Goal: Communication & Community: Answer question/provide support

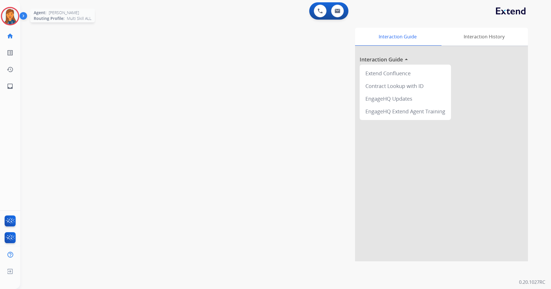
click at [11, 11] on img at bounding box center [10, 16] width 16 height 16
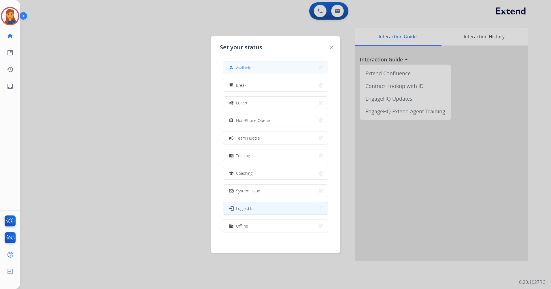
click at [287, 70] on button "how_to_reg Available" at bounding box center [275, 67] width 105 height 12
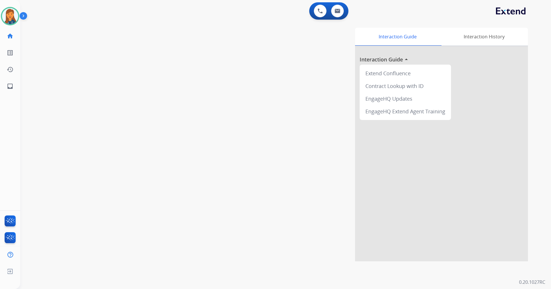
click at [209, 32] on div "Interaction Guide Interaction History Interaction Guide arrow_drop_up Extend Co…" at bounding box center [360, 145] width 338 height 234
click at [9, 16] on img at bounding box center [10, 16] width 16 height 16
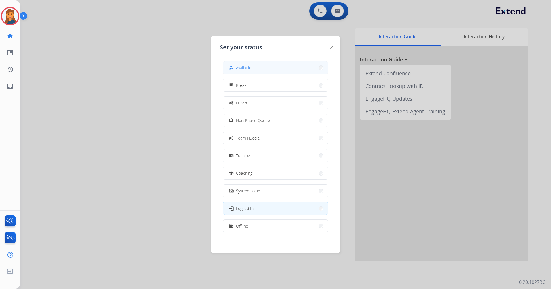
click at [253, 70] on button "how_to_reg Available" at bounding box center [275, 67] width 105 height 12
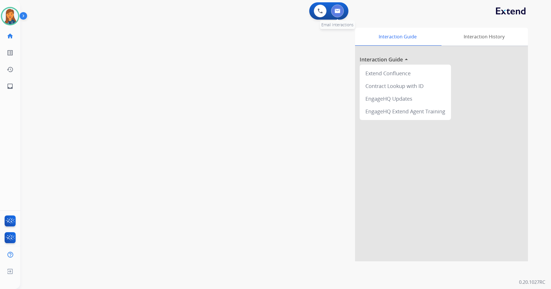
click at [337, 9] on img at bounding box center [338, 11] width 6 height 5
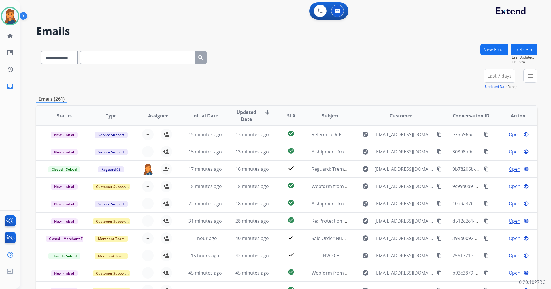
click at [148, 61] on input "text" at bounding box center [137, 57] width 115 height 13
paste input "**********"
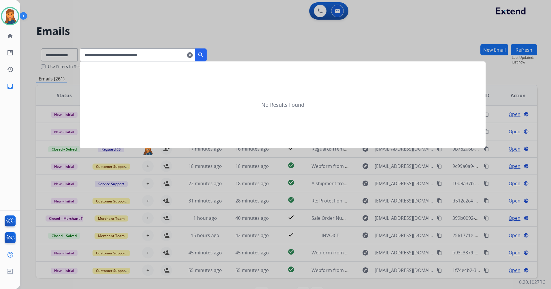
type input "**********"
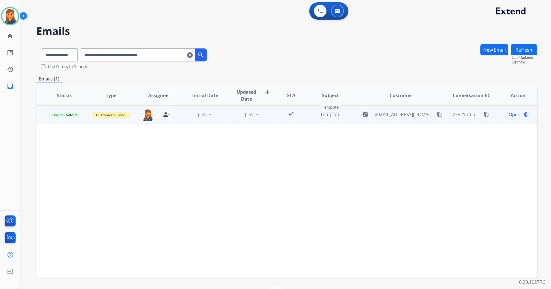
click at [331, 115] on span "Template" at bounding box center [330, 114] width 20 height 6
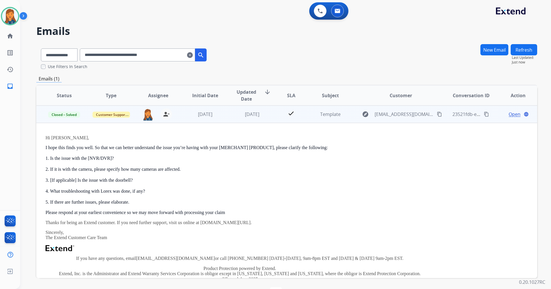
click at [510, 114] on span "Open" at bounding box center [515, 114] width 12 height 7
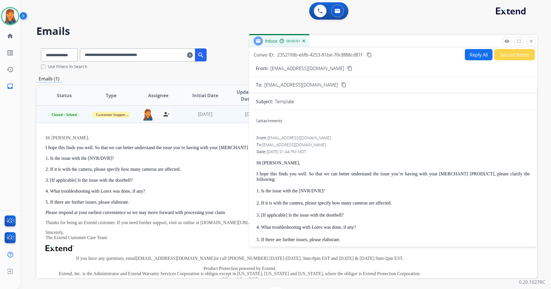
click at [468, 55] on button "Reply All" at bounding box center [479, 54] width 28 height 11
select select "**********"
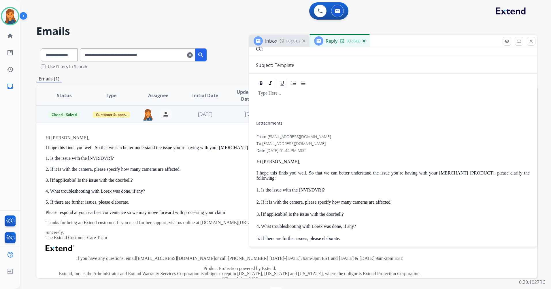
scroll to position [115, 0]
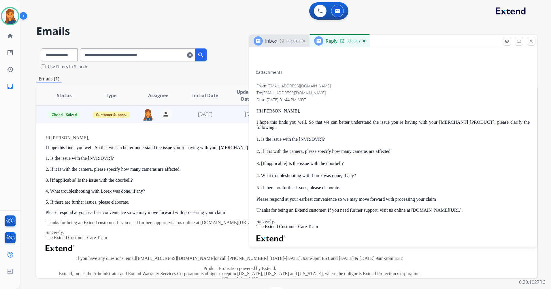
click at [275, 112] on p "Hi Robert," at bounding box center [393, 110] width 273 height 5
click at [273, 112] on p "Hi Robert," at bounding box center [393, 110] width 273 height 5
click at [275, 111] on p "Hi Robert," at bounding box center [393, 110] width 273 height 5
click at [292, 111] on p "Hi Robert," at bounding box center [393, 110] width 273 height 5
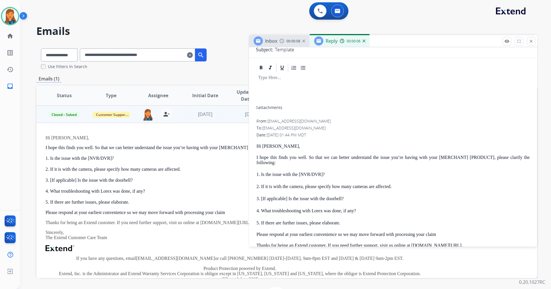
scroll to position [79, 0]
click at [264, 151] on div "Hi Robert, I hope this finds you well. So that we can better understand the iss…" at bounding box center [393, 248] width 273 height 207
click at [266, 145] on p "Hi Robert," at bounding box center [393, 147] width 273 height 5
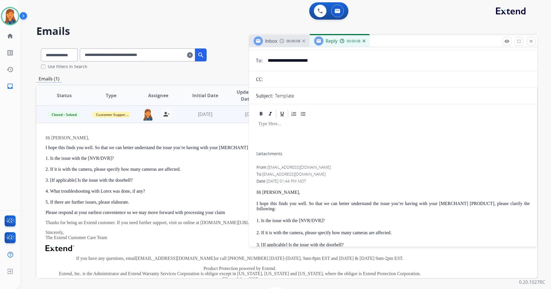
scroll to position [0, 0]
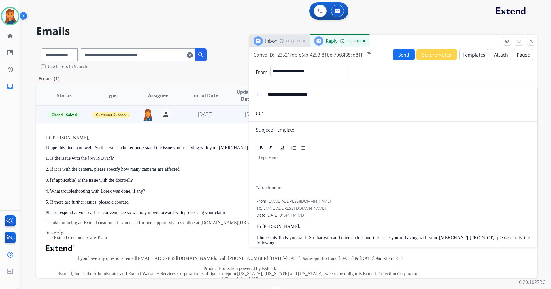
click at [479, 57] on button "Templates" at bounding box center [474, 54] width 29 height 11
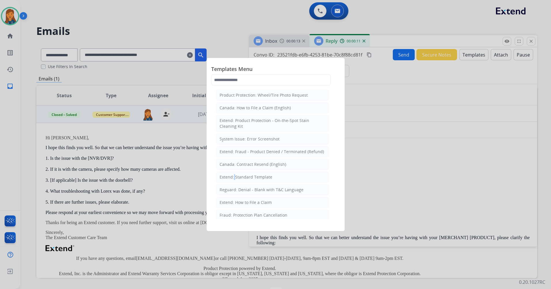
click at [233, 177] on div "Extend: Standard Template" at bounding box center [246, 177] width 53 height 6
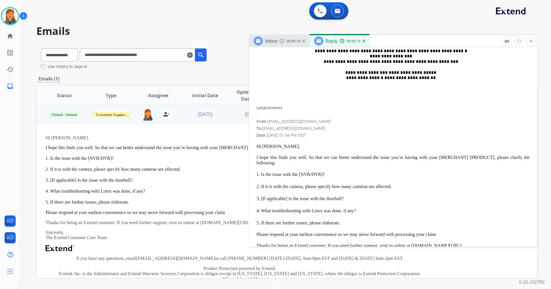
scroll to position [317, 0]
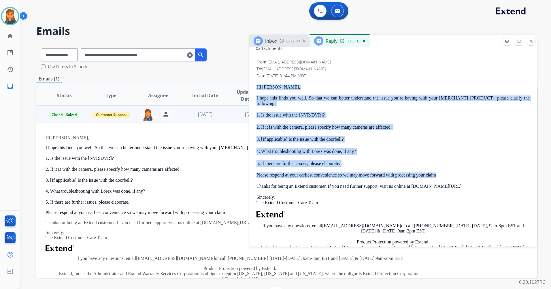
drag, startPoint x: 256, startPoint y: 84, endPoint x: 440, endPoint y: 175, distance: 205.2
click at [440, 175] on div "From: support@extend.com To: a.earnhardt12@gmail.com Date: 10/07/2025 - 01:44 P…" at bounding box center [393, 178] width 275 height 238
copy div "Hi Robert, I hope this finds you well. So that we can better understand the iss…"
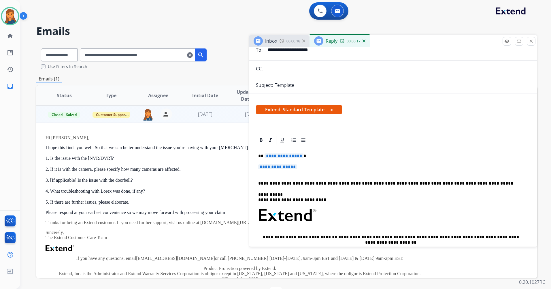
scroll to position [0, 0]
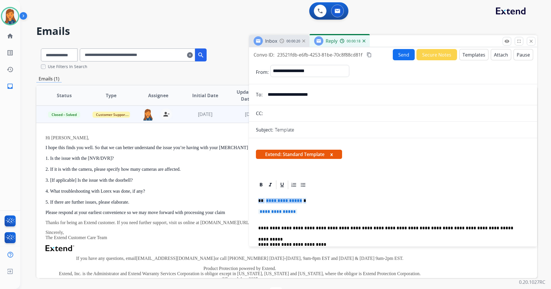
drag, startPoint x: 303, startPoint y: 214, endPoint x: 255, endPoint y: 198, distance: 51.3
paste div
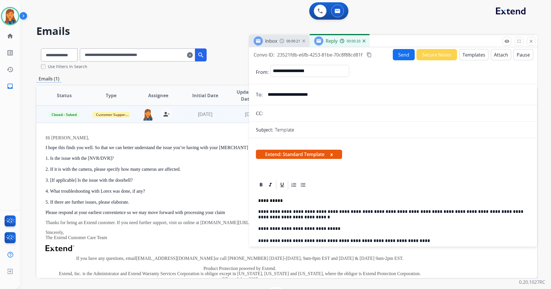
click at [276, 201] on p "**********" at bounding box center [390, 200] width 265 height 5
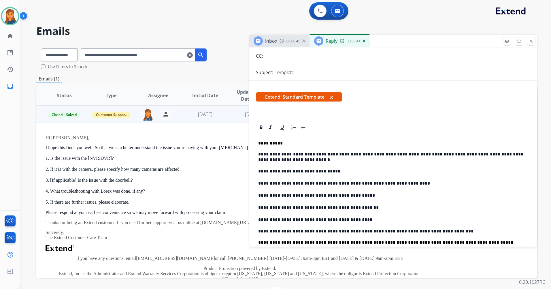
scroll to position [58, 0]
click at [463, 154] on p "**********" at bounding box center [390, 156] width 265 height 11
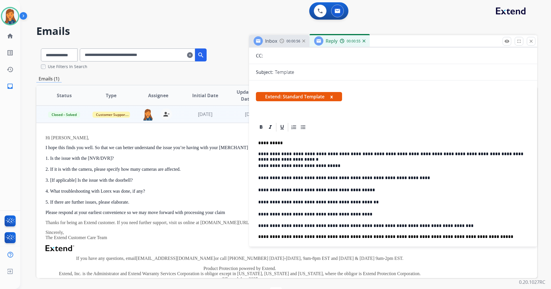
click at [469, 154] on p "**********" at bounding box center [390, 153] width 265 height 5
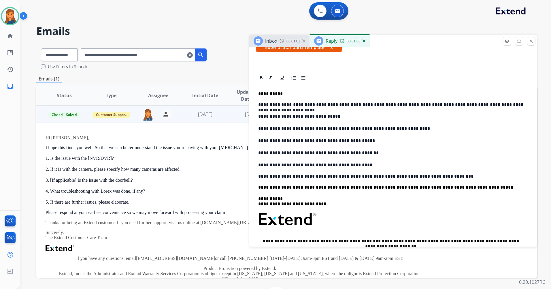
scroll to position [0, 0]
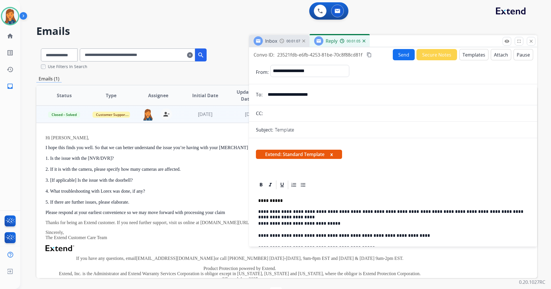
click at [370, 56] on mat-icon "content_copy" at bounding box center [369, 54] width 5 height 5
click at [400, 55] on button "Send" at bounding box center [404, 54] width 22 height 11
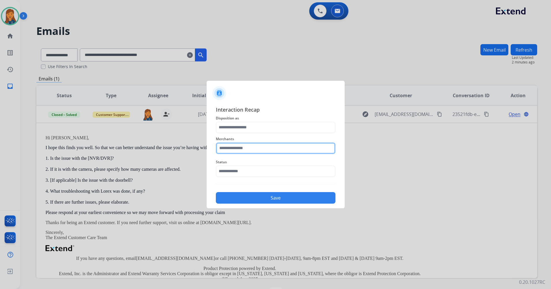
click at [259, 151] on input "text" at bounding box center [276, 148] width 120 height 12
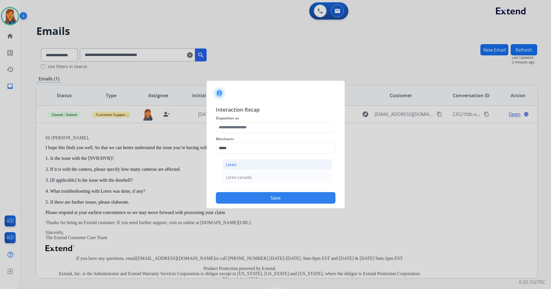
click at [244, 165] on li "Lorex" at bounding box center [277, 164] width 110 height 11
type input "*****"
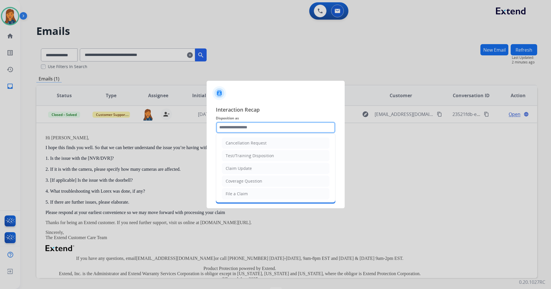
click at [236, 133] on div "Cancellation Request Test/Training Disposition Claim Update Coverage Question F…" at bounding box center [276, 128] width 120 height 12
click at [232, 183] on li "Other" at bounding box center [276, 179] width 108 height 11
type input "*****"
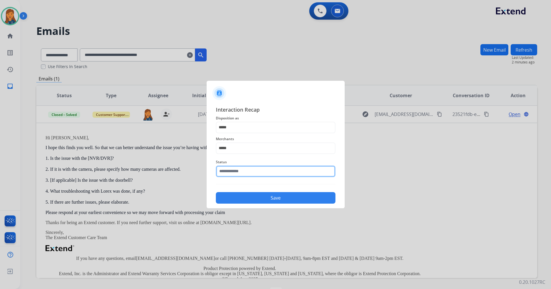
click at [236, 173] on input "text" at bounding box center [276, 172] width 120 height 12
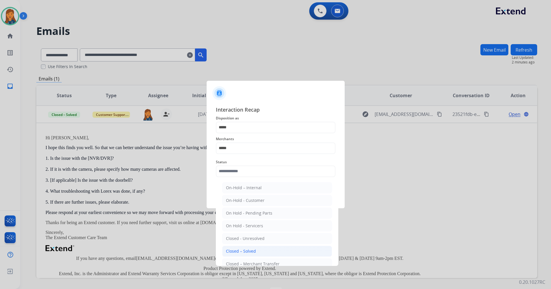
click at [237, 253] on div "Closed – Solved" at bounding box center [241, 251] width 30 height 6
type input "**********"
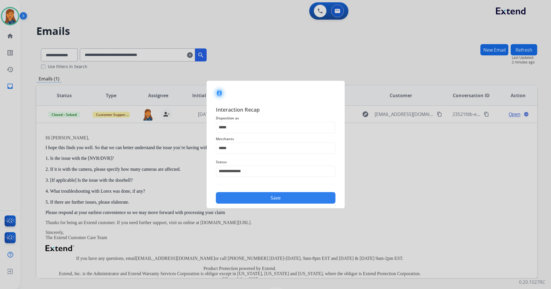
click at [249, 196] on button "Save" at bounding box center [276, 198] width 120 height 12
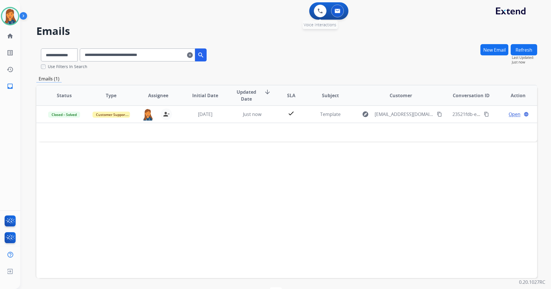
click at [313, 14] on div "0 Voice Interactions" at bounding box center [320, 11] width 17 height 13
click at [317, 14] on button at bounding box center [320, 11] width 13 height 13
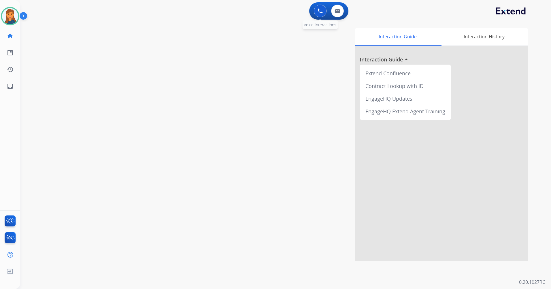
click at [325, 14] on button at bounding box center [320, 11] width 13 height 13
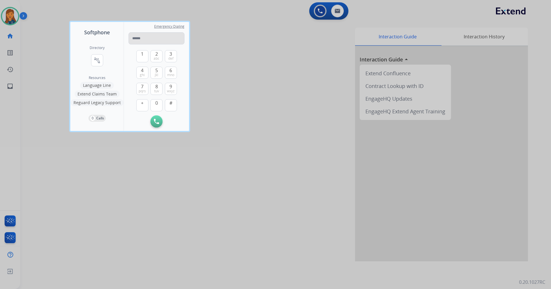
click at [143, 40] on input "tel" at bounding box center [157, 38] width 56 height 12
type input "**********"
click at [155, 123] on img at bounding box center [156, 121] width 5 height 5
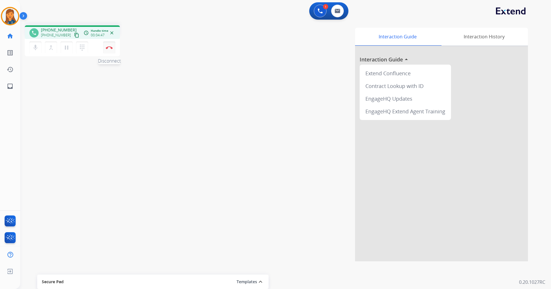
click at [111, 47] on img at bounding box center [109, 47] width 7 height 3
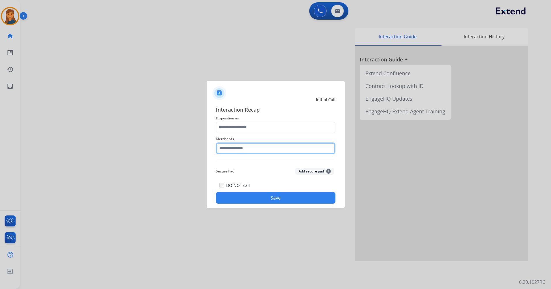
click at [249, 143] on input "text" at bounding box center [276, 148] width 120 height 12
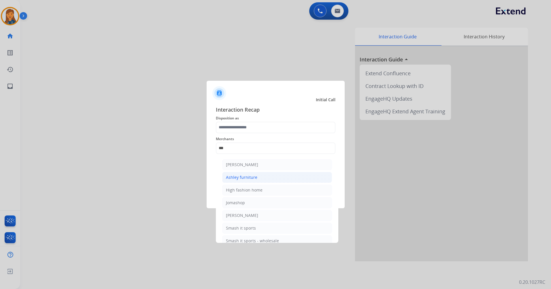
click at [245, 175] on div "Ashley furniture" at bounding box center [241, 177] width 31 height 6
type input "**********"
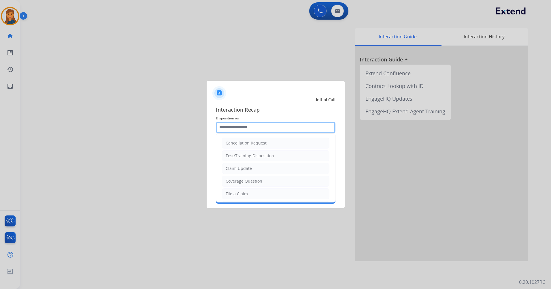
click at [246, 127] on input "text" at bounding box center [276, 128] width 120 height 12
click at [238, 147] on ul "Cancellation Request Test/Training Disposition Claim Update Coverage Question F…" at bounding box center [275, 110] width 119 height 184
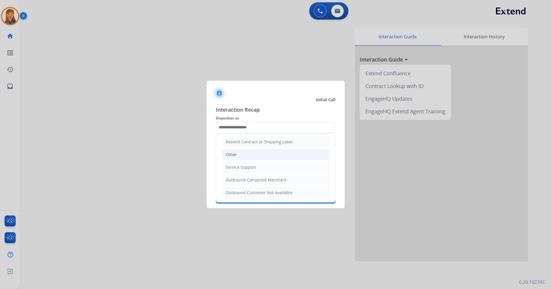
click at [237, 150] on li "Other" at bounding box center [276, 154] width 108 height 11
type input "*****"
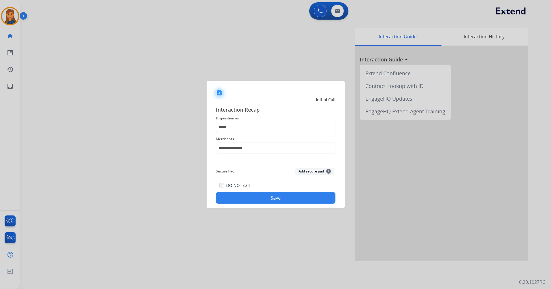
click at [301, 201] on button "Save" at bounding box center [276, 198] width 120 height 12
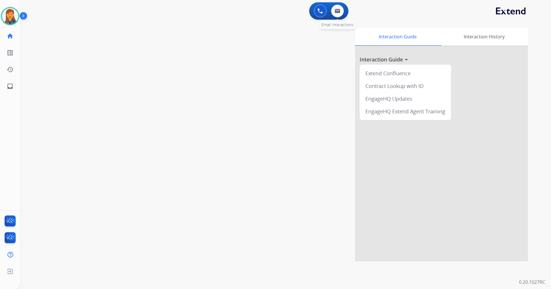
drag, startPoint x: 345, startPoint y: 6, endPoint x: 341, endPoint y: 7, distance: 3.6
click at [344, 6] on div "0 Email Interactions" at bounding box center [337, 11] width 17 height 13
click at [341, 7] on button at bounding box center [337, 11] width 13 height 13
select select "**********"
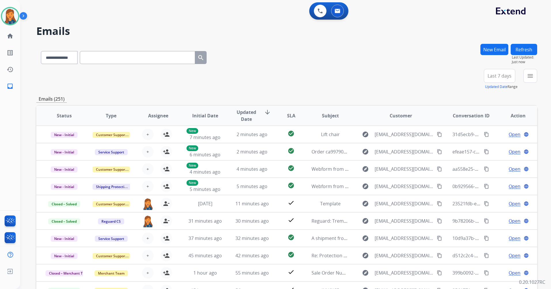
click at [116, 59] on input "text" at bounding box center [137, 57] width 115 height 13
paste input "**********"
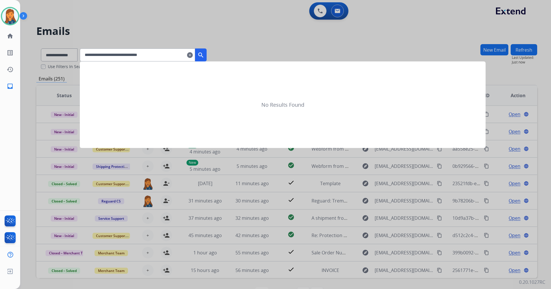
type input "**********"
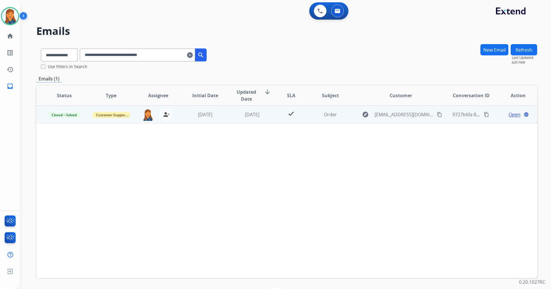
click at [254, 118] on td "2 days ago" at bounding box center [247, 114] width 47 height 17
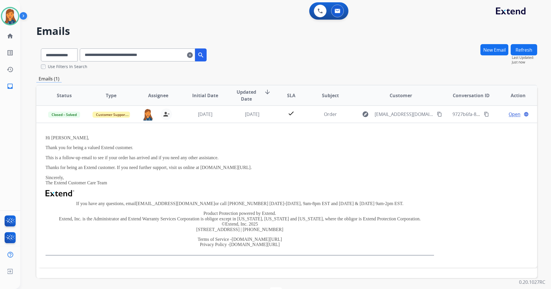
click at [499, 49] on button "New Email" at bounding box center [495, 49] width 28 height 11
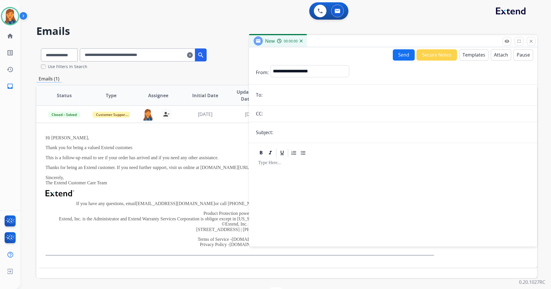
click at [473, 51] on button "Templates" at bounding box center [474, 54] width 29 height 11
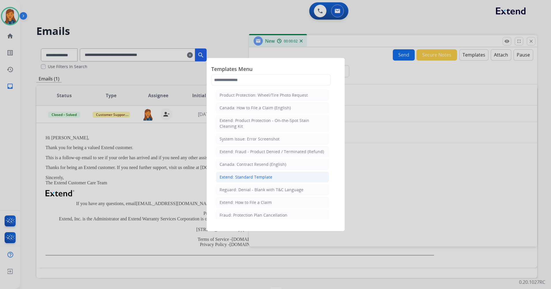
click at [246, 175] on div "Extend: Standard Template" at bounding box center [246, 177] width 53 height 6
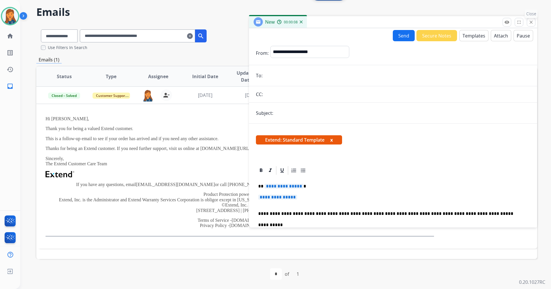
click at [532, 21] on mat-icon "close" at bounding box center [531, 22] width 5 height 5
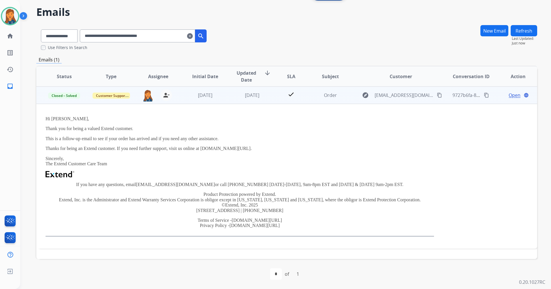
click at [509, 96] on span "Open" at bounding box center [515, 95] width 12 height 7
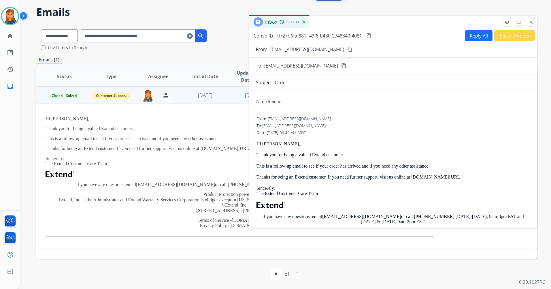
click at [480, 37] on button "Reply All" at bounding box center [479, 35] width 28 height 11
select select "**********"
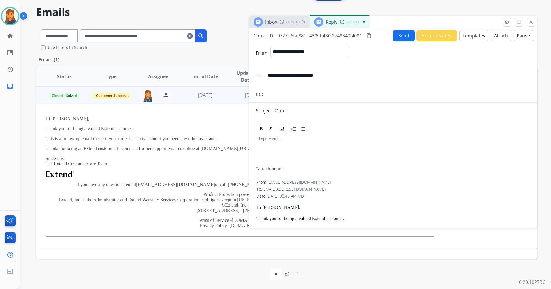
click at [476, 35] on button "Templates" at bounding box center [474, 35] width 29 height 11
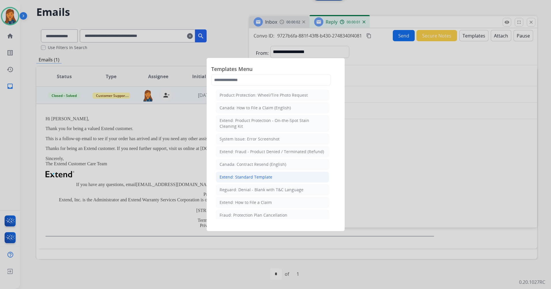
click at [253, 173] on li "Extend: Standard Template" at bounding box center [272, 177] width 113 height 11
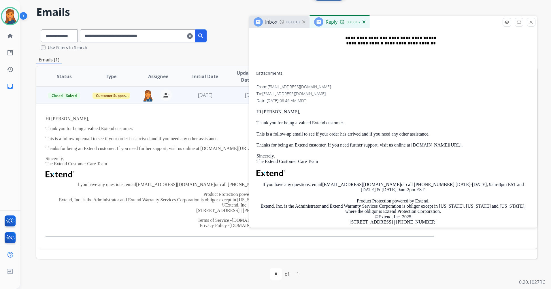
scroll to position [288, 0]
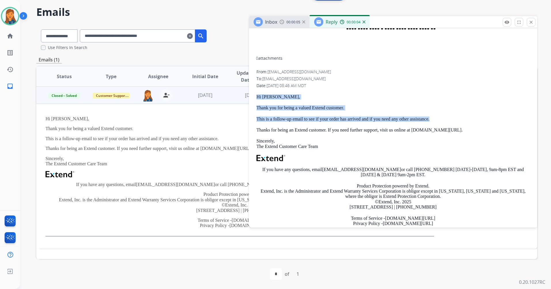
drag, startPoint x: 256, startPoint y: 97, endPoint x: 433, endPoint y: 118, distance: 179.2
click at [433, 118] on div "**********" at bounding box center [393, 56] width 288 height 368
copy div "Hi Antonio, Thank you for being a valued Extend customer. This is a follow-up e…"
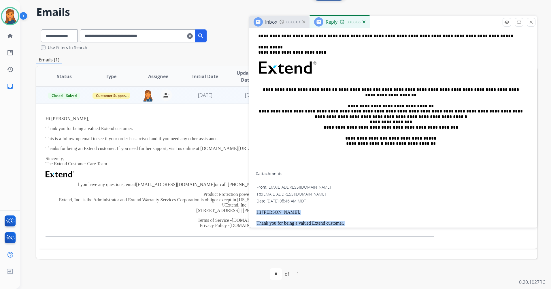
scroll to position [87, 0]
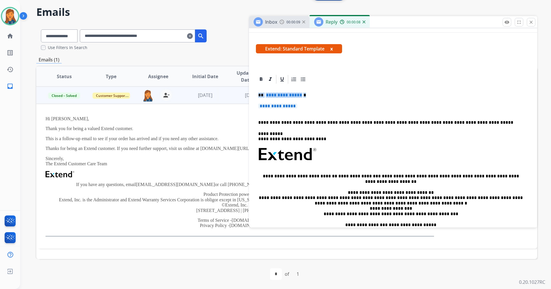
drag, startPoint x: 303, startPoint y: 106, endPoint x: 256, endPoint y: 93, distance: 49.0
click at [256, 93] on div "**********" at bounding box center [393, 171] width 275 height 174
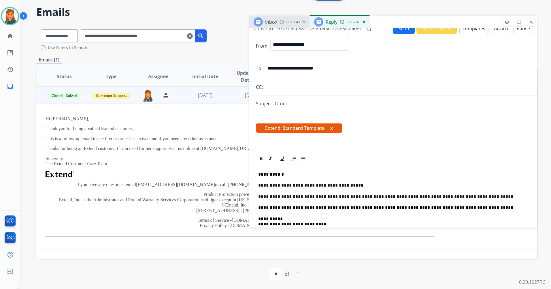
scroll to position [0, 0]
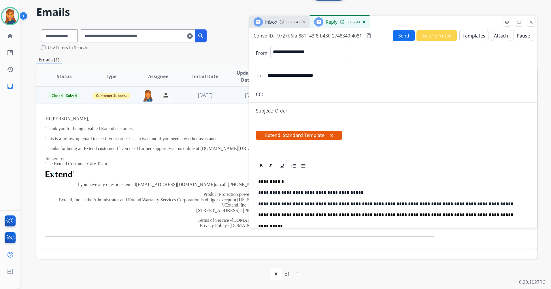
click at [371, 36] on mat-icon "content_copy" at bounding box center [369, 35] width 5 height 5
click at [399, 31] on button "Send" at bounding box center [404, 35] width 22 height 11
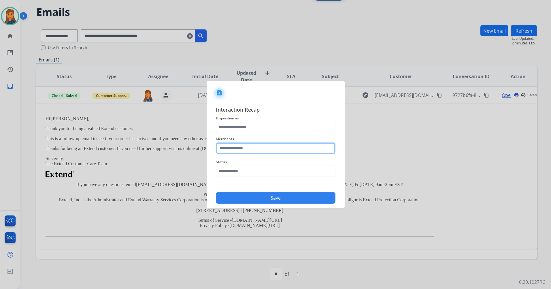
click at [255, 152] on input "text" at bounding box center [276, 148] width 120 height 12
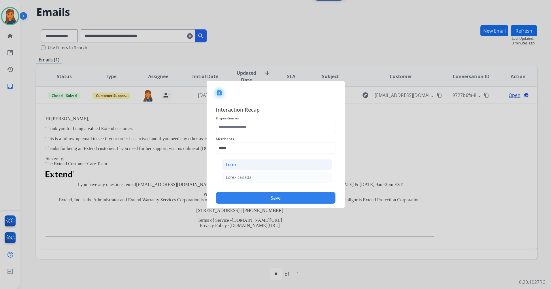
click at [236, 163] on div "Lorex" at bounding box center [231, 165] width 10 height 6
type input "*****"
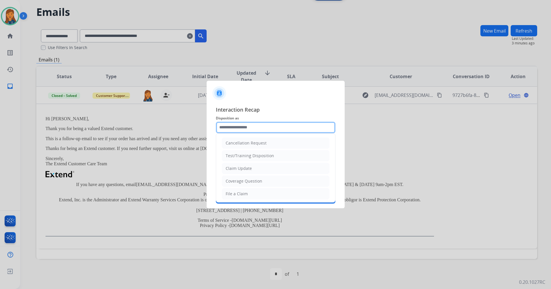
click at [244, 130] on input "text" at bounding box center [276, 128] width 120 height 12
click at [240, 174] on li "Other" at bounding box center [276, 179] width 108 height 11
type input "*****"
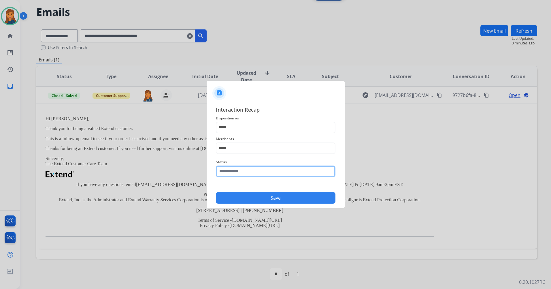
click at [237, 171] on input "text" at bounding box center [276, 172] width 120 height 12
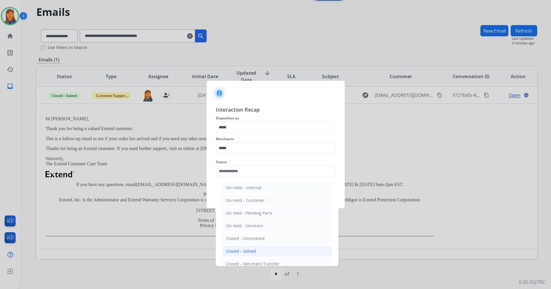
click at [232, 249] on div "Closed – Solved" at bounding box center [241, 251] width 30 height 6
type input "**********"
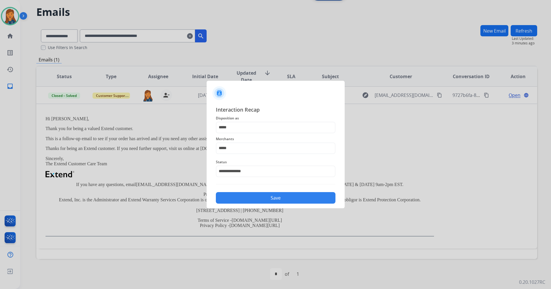
click at [254, 194] on button "Save" at bounding box center [276, 198] width 120 height 12
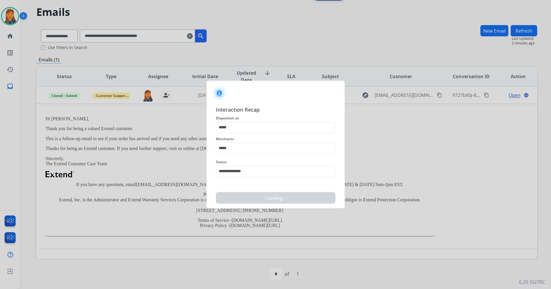
scroll to position [0, 0]
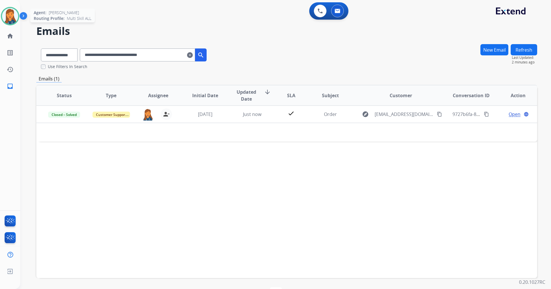
click at [9, 12] on img at bounding box center [10, 16] width 16 height 16
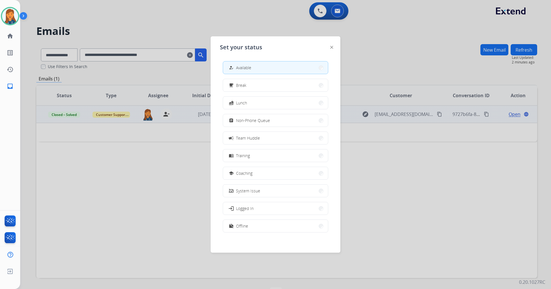
click at [240, 118] on span "Non-Phone Queue" at bounding box center [253, 120] width 34 height 6
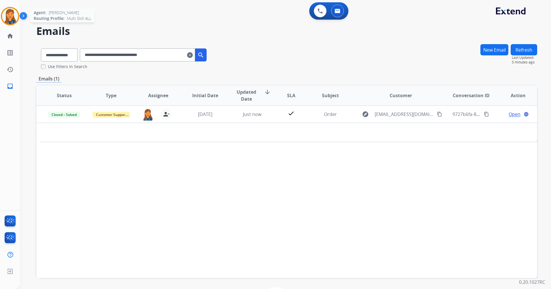
click at [4, 23] on div "Agent: Patricia Routing Profile: Multi Skill ALL" at bounding box center [10, 16] width 18 height 18
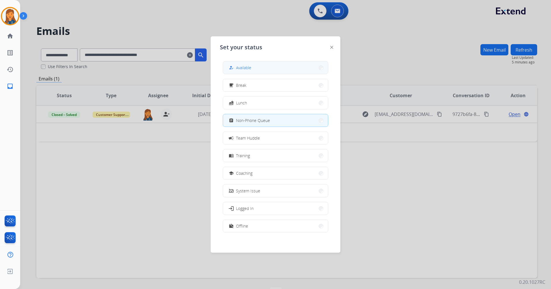
click at [231, 69] on mat-icon "how_to_reg" at bounding box center [231, 67] width 5 height 5
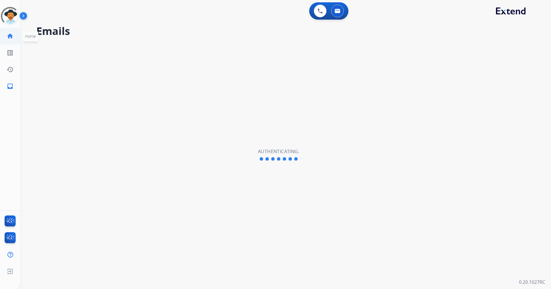
select select "**********"
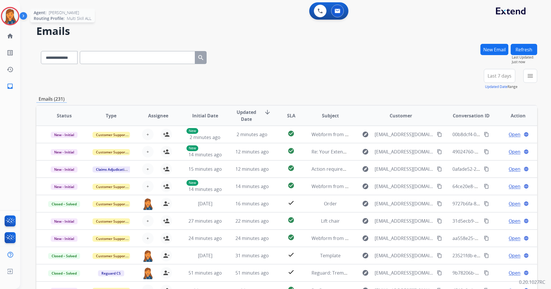
click at [7, 19] on img at bounding box center [10, 16] width 16 height 16
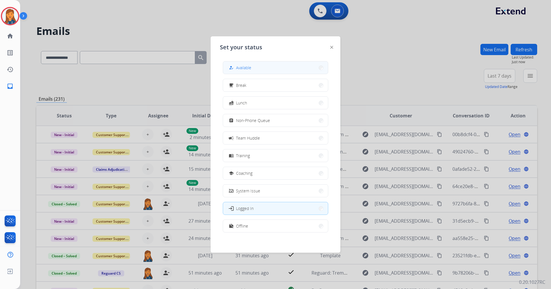
click at [249, 64] on button "how_to_reg Available" at bounding box center [275, 67] width 105 height 12
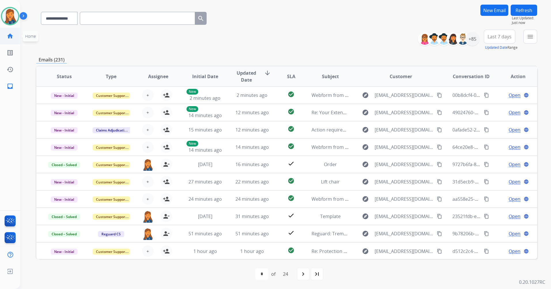
click at [12, 29] on link "home Home" at bounding box center [10, 36] width 16 height 16
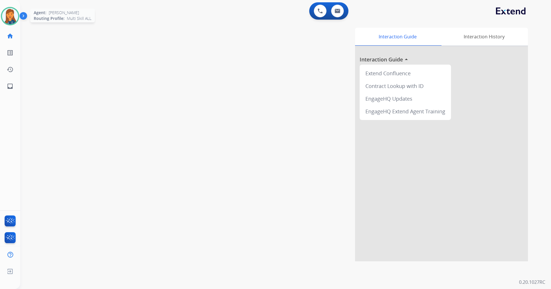
click at [9, 20] on img at bounding box center [10, 16] width 16 height 16
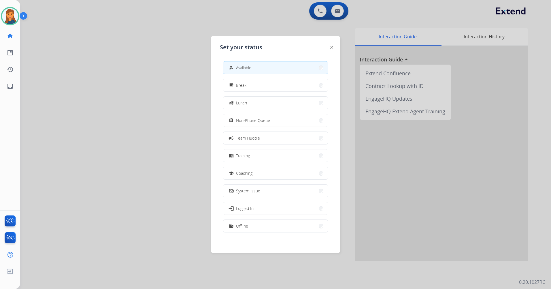
drag, startPoint x: 251, startPoint y: 122, endPoint x: 240, endPoint y: 77, distance: 46.4
click at [252, 117] on div "assignment Non-Phone Queue" at bounding box center [249, 120] width 42 height 7
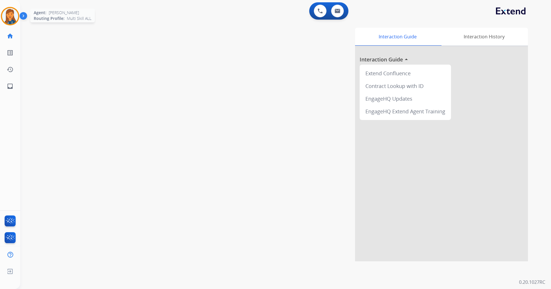
click at [9, 9] on img at bounding box center [10, 16] width 16 height 16
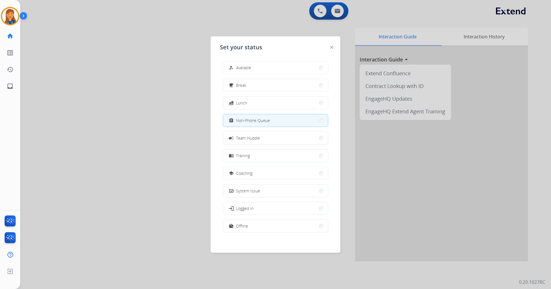
drag, startPoint x: 287, startPoint y: 70, endPoint x: 275, endPoint y: 56, distance: 18.2
click at [287, 70] on button "how_to_reg Available" at bounding box center [275, 67] width 105 height 12
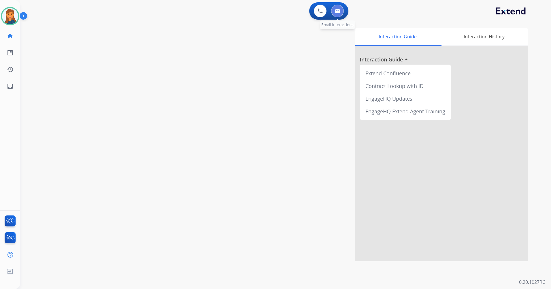
click at [339, 9] on img at bounding box center [338, 11] width 6 height 5
select select "**********"
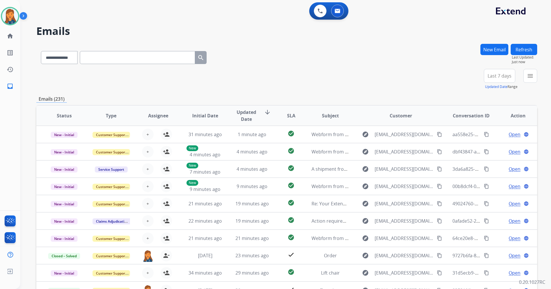
click at [121, 60] on input "text" at bounding box center [137, 57] width 115 height 13
paste input "**********"
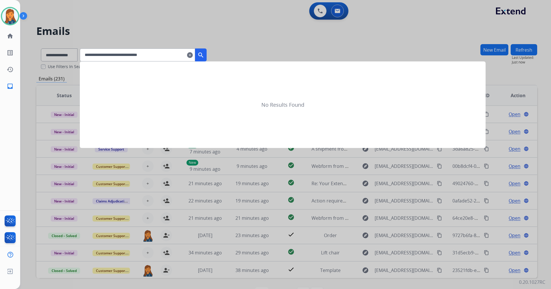
type input "**********"
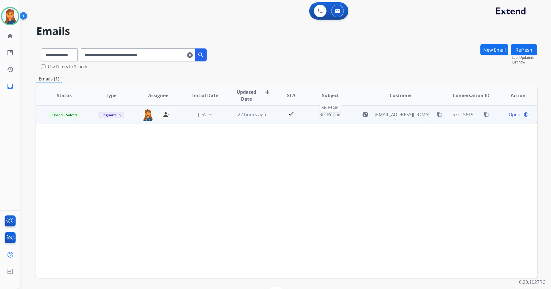
click at [327, 114] on span "Re: Repair" at bounding box center [331, 114] width 22 height 6
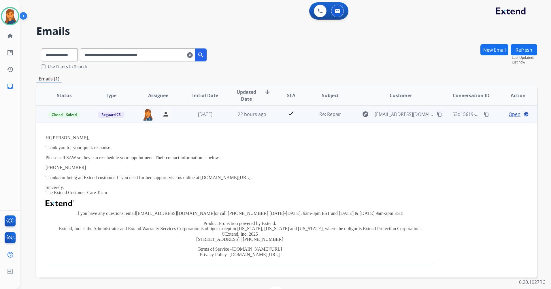
click at [485, 113] on button "content_copy" at bounding box center [486, 114] width 7 height 7
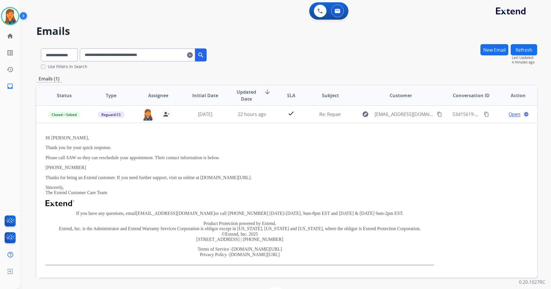
click at [193, 56] on mat-icon "clear" at bounding box center [190, 55] width 6 height 7
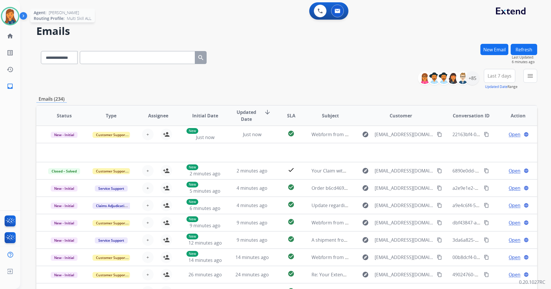
click at [9, 16] on img at bounding box center [10, 16] width 16 height 16
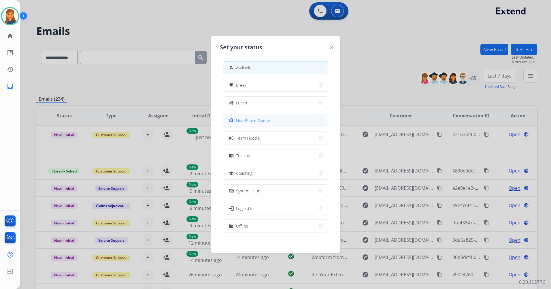
click at [258, 121] on span "Non-Phone Queue" at bounding box center [253, 120] width 34 height 6
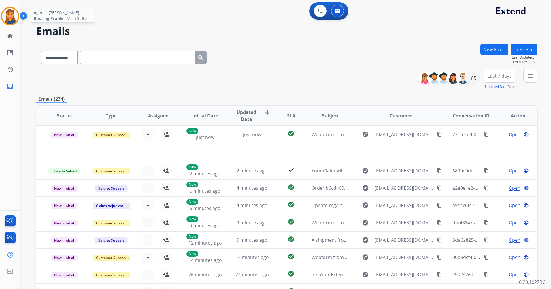
click at [11, 14] on img at bounding box center [10, 16] width 16 height 16
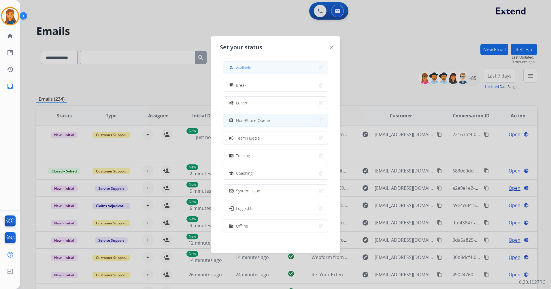
click at [244, 70] on span "Available" at bounding box center [243, 68] width 15 height 6
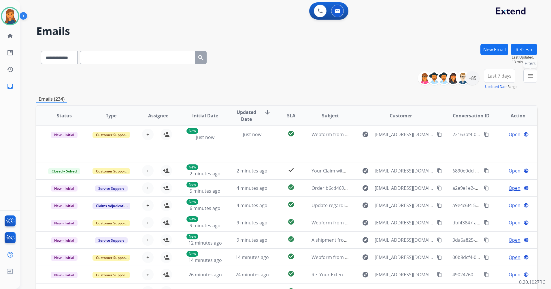
click at [527, 74] on mat-icon "menu" at bounding box center [530, 75] width 7 height 7
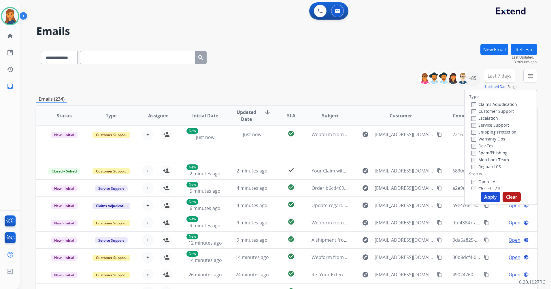
click at [486, 138] on label "Warranty Ops" at bounding box center [489, 138] width 34 height 5
click at [491, 195] on button "Apply" at bounding box center [491, 197] width 20 height 10
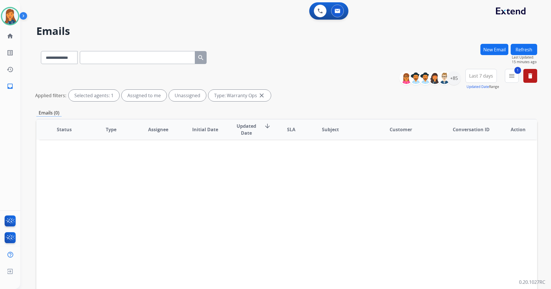
click at [485, 79] on button "Last 7 days" at bounding box center [481, 76] width 31 height 14
click at [480, 147] on div "Last 90 days" at bounding box center [480, 146] width 32 height 9
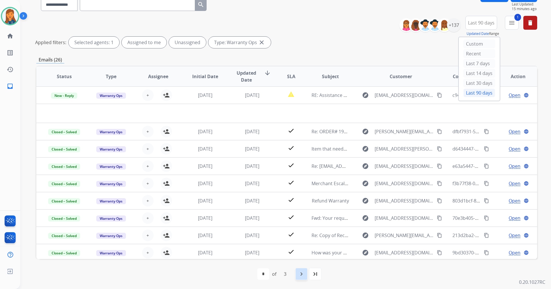
click at [298, 273] on mat-icon "navigate_next" at bounding box center [301, 274] width 7 height 7
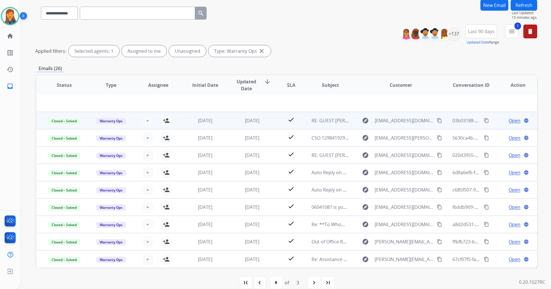
scroll to position [53, 0]
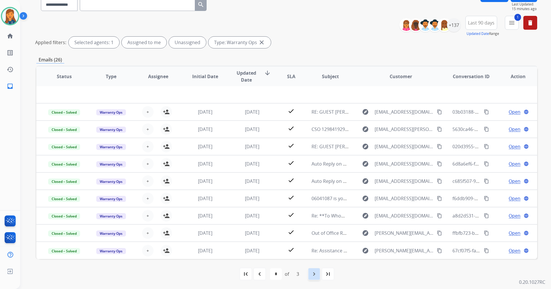
click at [313, 274] on mat-icon "navigate_next" at bounding box center [314, 274] width 7 height 7
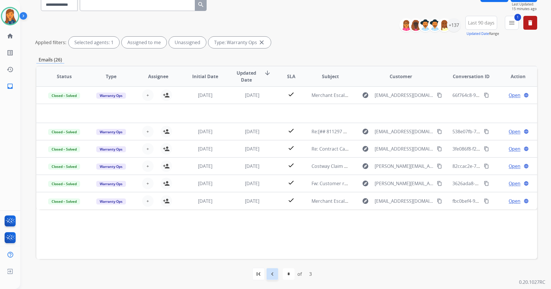
click at [269, 274] on mat-icon "navigate_before" at bounding box center [272, 274] width 7 height 7
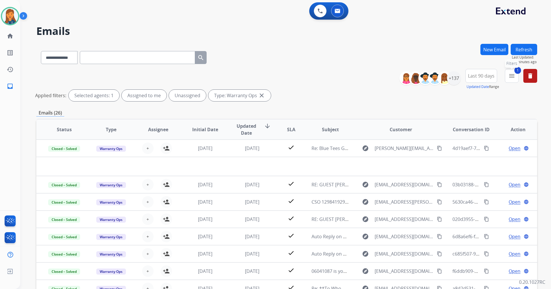
click at [516, 76] on button "1 menu Filters" at bounding box center [512, 76] width 14 height 14
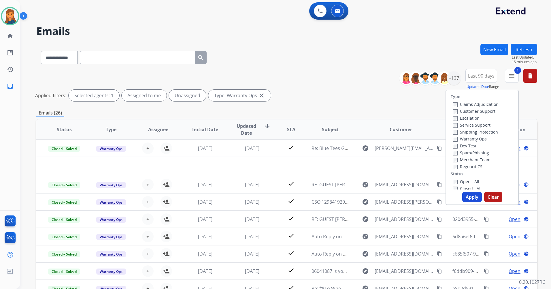
scroll to position [29, 0]
click at [468, 200] on button "Apply" at bounding box center [473, 197] width 20 height 10
select select "*"
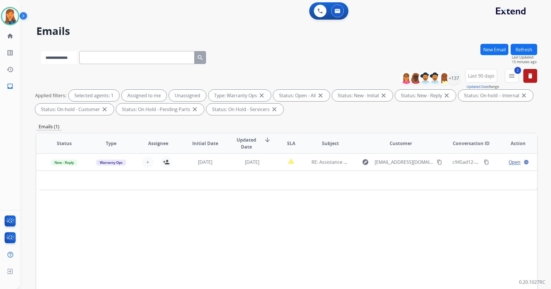
click at [46, 62] on select "**********" at bounding box center [59, 57] width 36 height 13
select select "**********"
click at [41, 51] on select "**********" at bounding box center [59, 57] width 36 height 13
click at [111, 56] on input "text" at bounding box center [137, 57] width 115 height 13
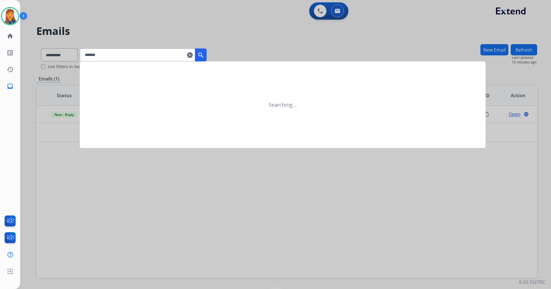
type input "*******"
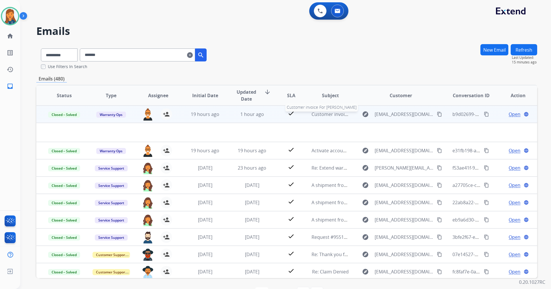
click at [324, 115] on span "Customer invoice For Dennis Allen" at bounding box center [353, 114] width 83 height 6
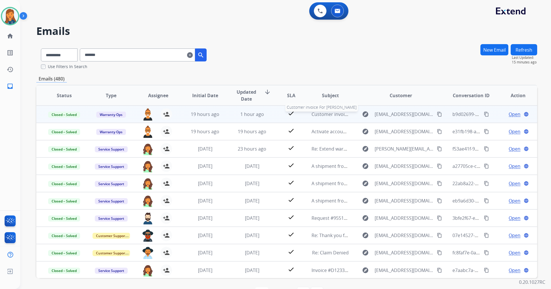
click at [324, 115] on span "Customer invoice For Dennis Allen" at bounding box center [353, 114] width 83 height 6
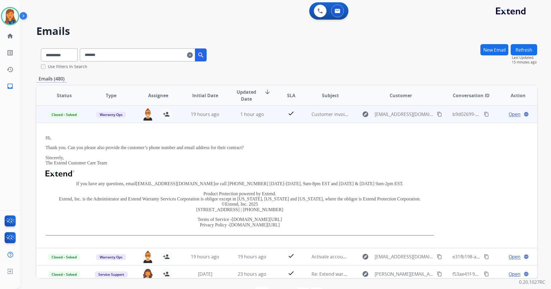
click at [513, 114] on span "Open" at bounding box center [515, 114] width 12 height 7
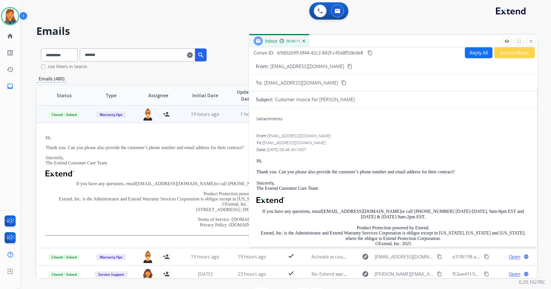
scroll to position [0, 0]
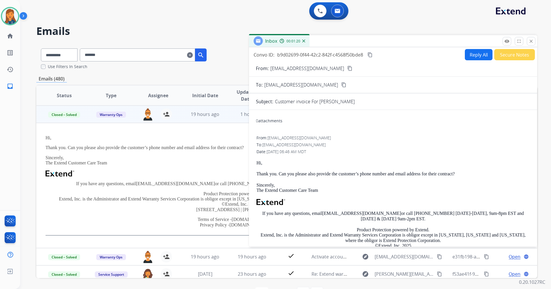
click at [203, 5] on div "0 Voice Interactions 0 Email Interactions" at bounding box center [282, 11] width 510 height 18
click at [193, 56] on mat-icon "clear" at bounding box center [190, 55] width 6 height 7
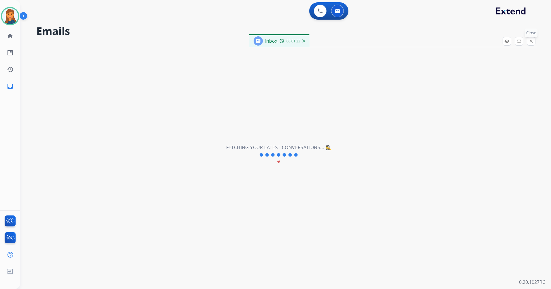
select select "**********"
click at [532, 43] on mat-icon "close" at bounding box center [531, 41] width 5 height 5
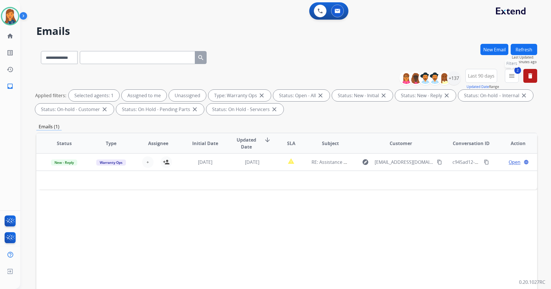
click at [510, 75] on mat-icon "menu" at bounding box center [512, 75] width 7 height 7
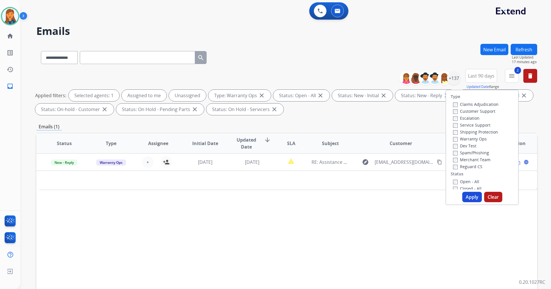
click at [455, 134] on label "Shipping Protection" at bounding box center [475, 131] width 45 height 5
click at [455, 166] on label "Reguard CS" at bounding box center [467, 166] width 29 height 5
click at [470, 196] on button "Apply" at bounding box center [473, 197] width 20 height 10
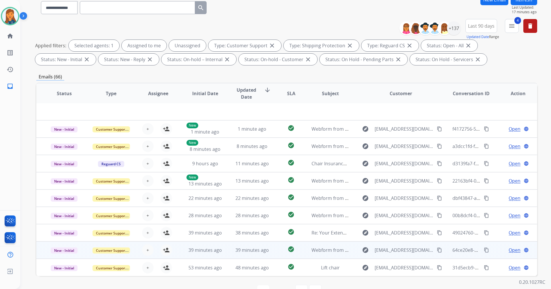
scroll to position [67, 0]
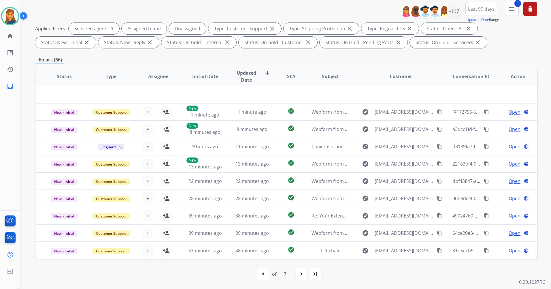
click at [314, 279] on div "last_page" at bounding box center [315, 274] width 13 height 13
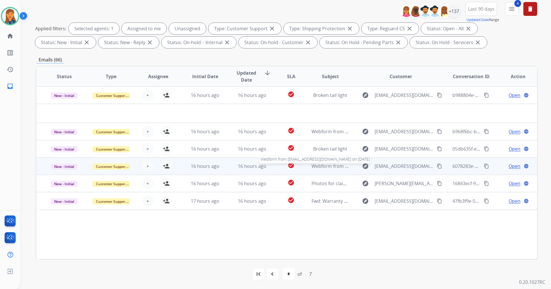
click at [326, 167] on span "Webform from Emw3.eba@gmail.com on 10/09/2025" at bounding box center [377, 166] width 131 height 6
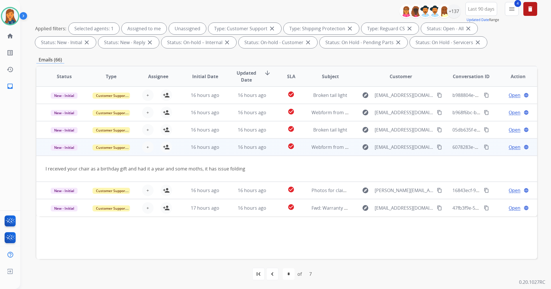
click at [437, 146] on mat-icon "content_copy" at bounding box center [439, 146] width 5 height 5
click at [167, 144] on mat-icon "person_add" at bounding box center [166, 147] width 7 height 7
click at [512, 149] on span "Open" at bounding box center [515, 147] width 12 height 7
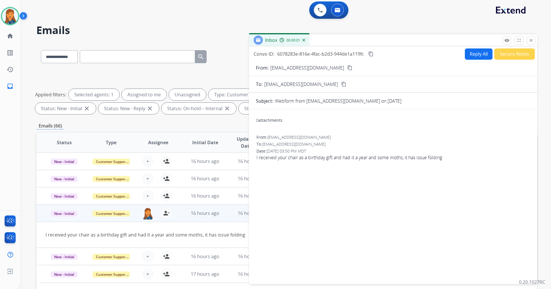
scroll to position [0, 0]
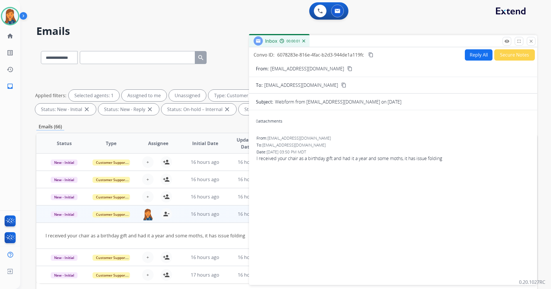
click at [479, 56] on button "Reply All" at bounding box center [479, 54] width 28 height 11
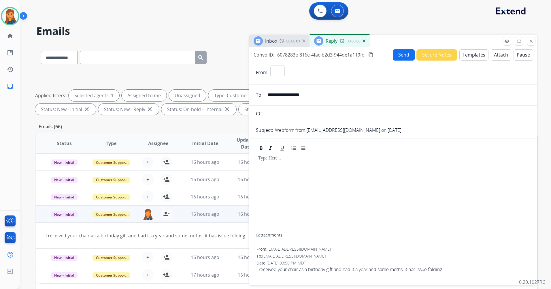
select select "**********"
click at [475, 57] on button "Templates" at bounding box center [474, 54] width 29 height 11
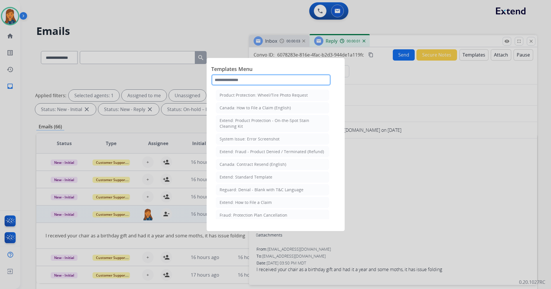
click at [245, 79] on input "text" at bounding box center [271, 80] width 120 height 12
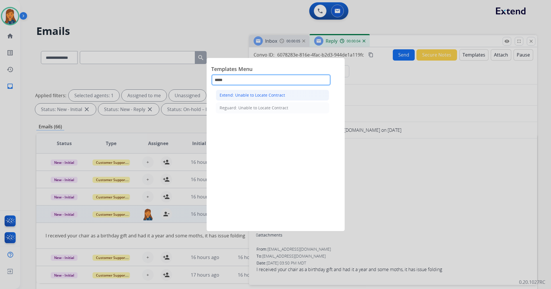
type input "*****"
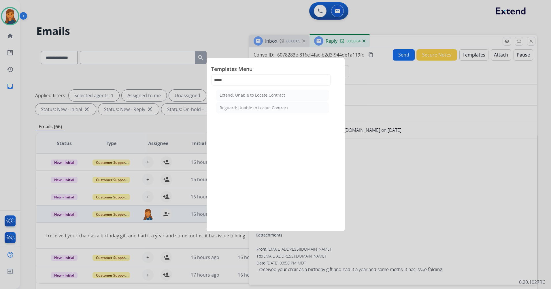
click at [255, 95] on div "Extend: Unable to Locate Contract" at bounding box center [252, 95] width 65 height 6
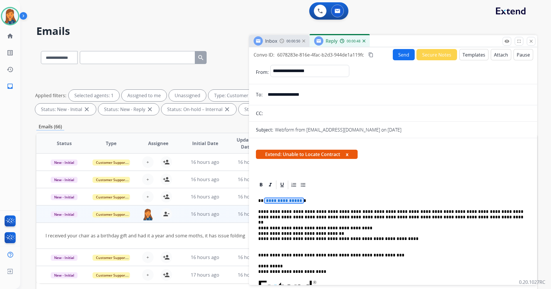
click at [289, 200] on span "**********" at bounding box center [284, 200] width 39 height 5
click at [393, 52] on button "Send" at bounding box center [404, 54] width 22 height 11
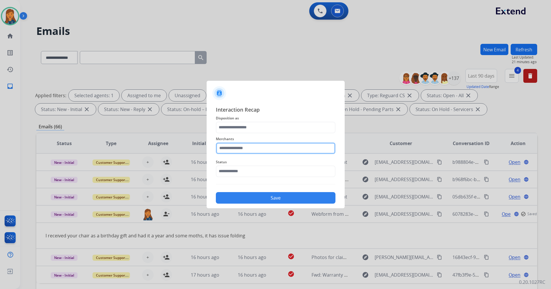
click at [234, 144] on input "text" at bounding box center [276, 148] width 120 height 12
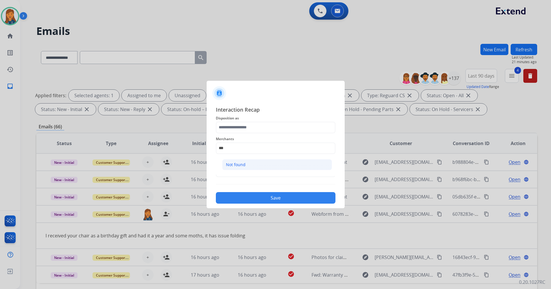
drag, startPoint x: 240, startPoint y: 166, endPoint x: 239, endPoint y: 144, distance: 21.1
click at [240, 166] on div "Not found" at bounding box center [236, 165] width 20 height 6
type input "*********"
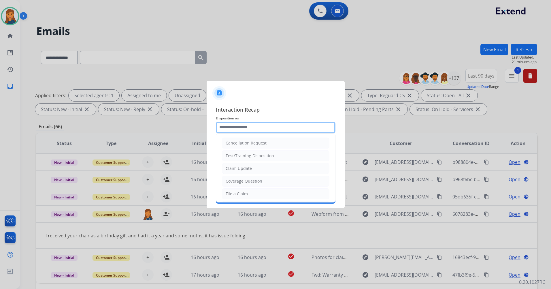
click at [239, 130] on input "text" at bounding box center [276, 128] width 120 height 12
click at [241, 181] on li "Other" at bounding box center [276, 179] width 108 height 11
type input "*****"
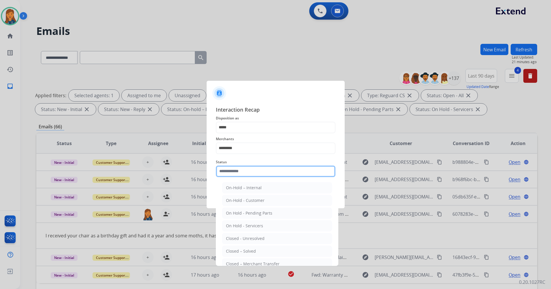
click at [236, 173] on input "text" at bounding box center [276, 172] width 120 height 12
click at [233, 249] on div "Closed – Solved" at bounding box center [241, 251] width 30 height 6
type input "**********"
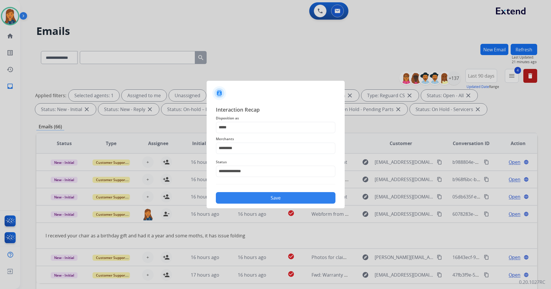
click at [246, 197] on button "Save" at bounding box center [276, 198] width 120 height 12
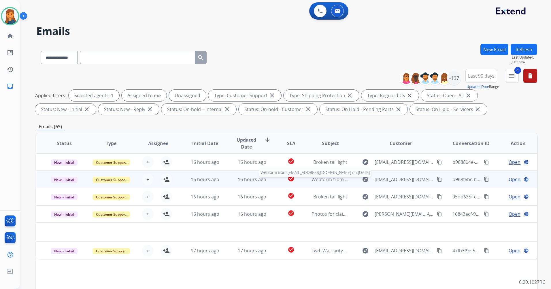
click at [341, 182] on span "Webform from lea.hamilton06@gmail.com on 10/09/2025" at bounding box center [377, 179] width 131 height 6
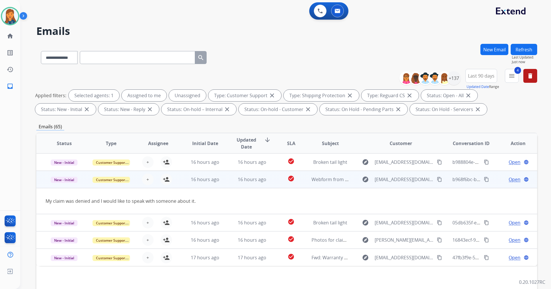
click at [437, 181] on mat-icon "content_copy" at bounding box center [439, 179] width 5 height 5
click at [164, 183] on button "person_add Assign to Me" at bounding box center [167, 180] width 12 height 12
click at [509, 179] on span "Open" at bounding box center [515, 179] width 12 height 7
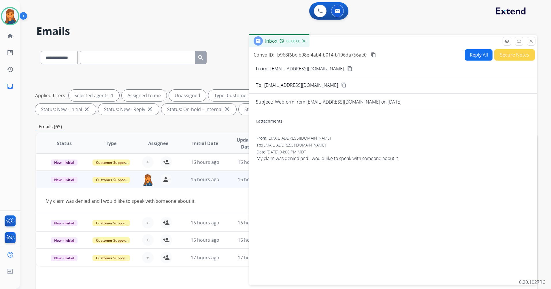
click at [465, 54] on button "Reply All" at bounding box center [479, 54] width 28 height 11
select select "**********"
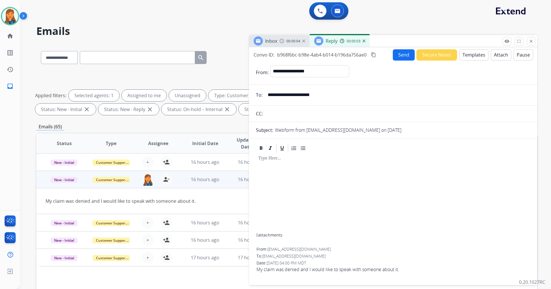
click at [465, 56] on button "Templates" at bounding box center [474, 54] width 29 height 11
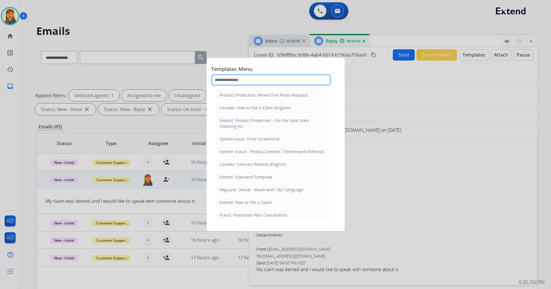
click at [307, 79] on input "text" at bounding box center [271, 80] width 120 height 12
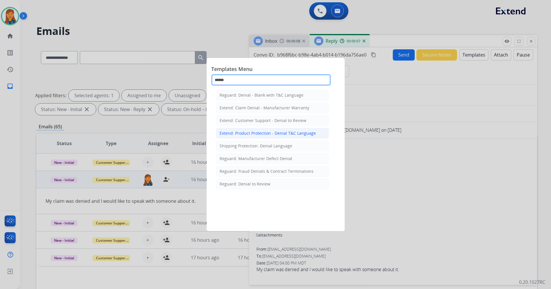
type input "******"
click at [255, 133] on div "Extend: Product Protection - Denial T&C Language" at bounding box center [268, 133] width 96 height 6
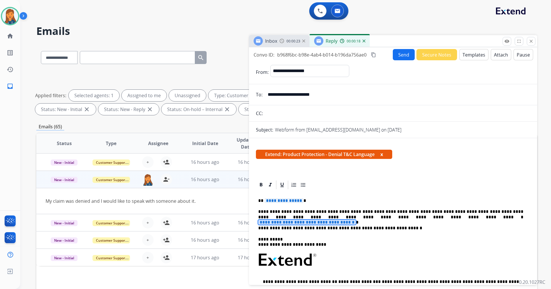
click at [356, 220] on span "**********" at bounding box center [307, 222] width 98 height 5
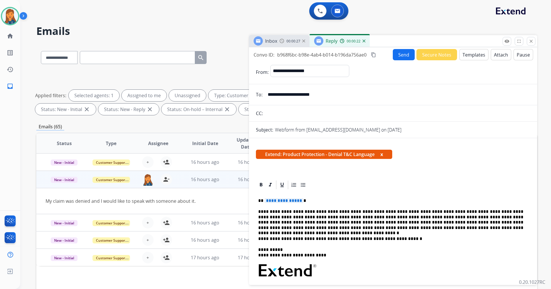
click at [272, 202] on span "**********" at bounding box center [284, 200] width 39 height 5
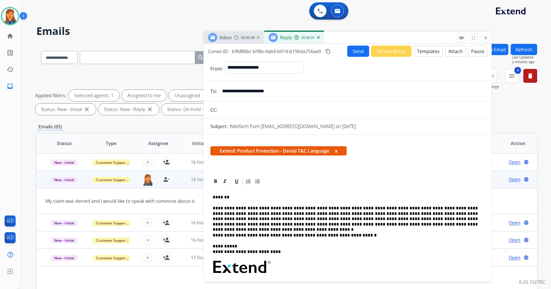
drag, startPoint x: 415, startPoint y: 43, endPoint x: 360, endPoint y: 39, distance: 54.6
click at [360, 39] on div "Inbox 00:00:36 Reply 00:00:31" at bounding box center [348, 38] width 288 height 12
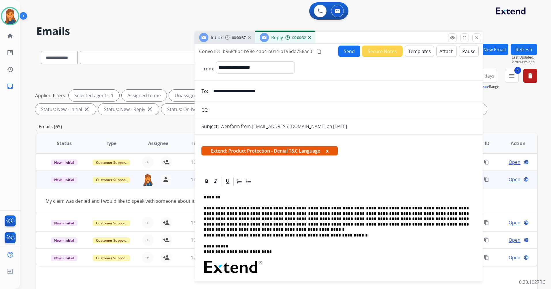
click at [418, 50] on button "Templates" at bounding box center [419, 51] width 29 height 11
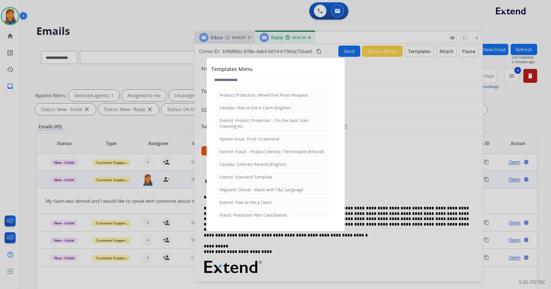
click at [420, 50] on div at bounding box center [275, 144] width 551 height 289
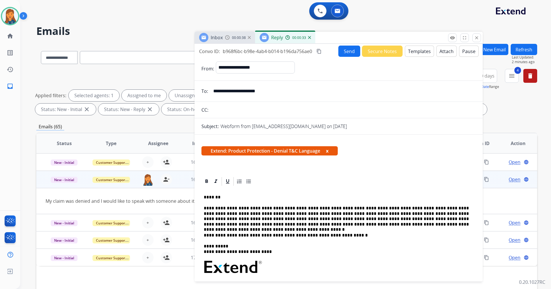
click at [437, 51] on button "Attach" at bounding box center [447, 51] width 20 height 11
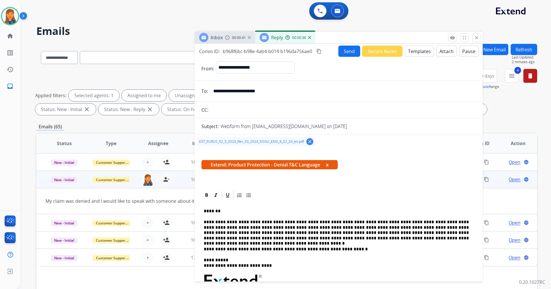
click at [320, 53] on mat-icon "content_copy" at bounding box center [319, 51] width 5 height 5
click at [349, 53] on button "Send" at bounding box center [350, 51] width 22 height 11
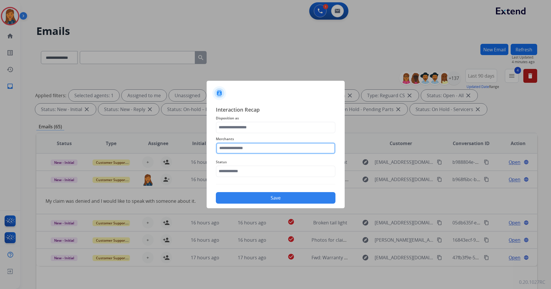
click at [260, 149] on input "text" at bounding box center [276, 148] width 120 height 12
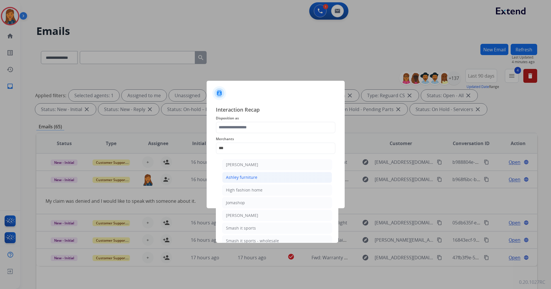
click at [257, 179] on li "Ashley furniture" at bounding box center [277, 177] width 110 height 11
type input "**********"
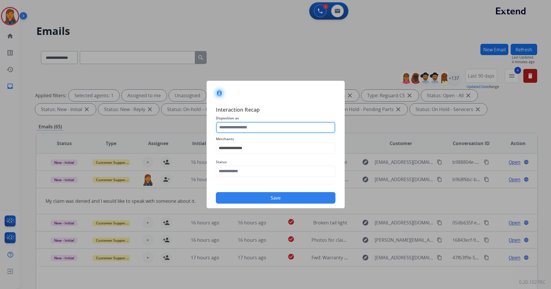
click at [244, 127] on input "text" at bounding box center [276, 128] width 120 height 12
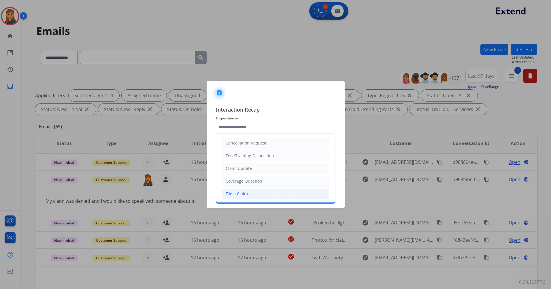
click at [238, 196] on div "File a Claim" at bounding box center [237, 194] width 22 height 6
type input "**********"
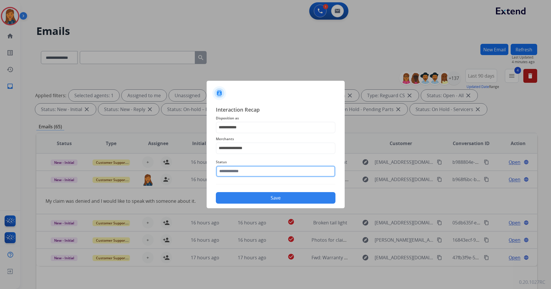
click at [236, 174] on input "text" at bounding box center [276, 172] width 120 height 12
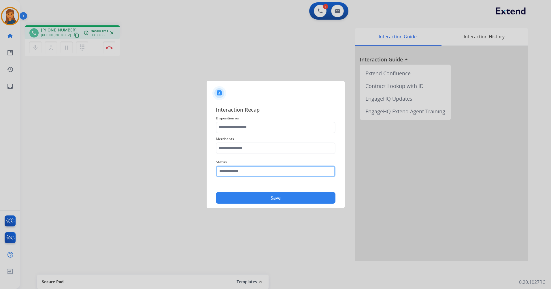
click at [246, 169] on input "text" at bounding box center [276, 172] width 120 height 12
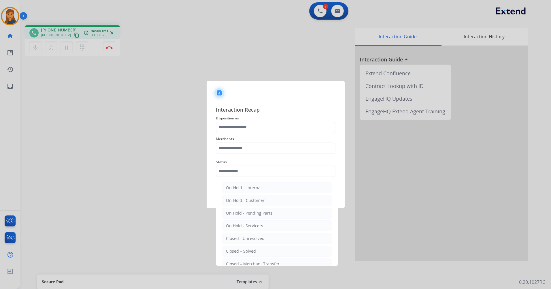
drag, startPoint x: 243, startPoint y: 251, endPoint x: 238, endPoint y: 170, distance: 81.1
click at [242, 250] on div "Closed – Solved" at bounding box center [241, 251] width 30 height 6
type input "**********"
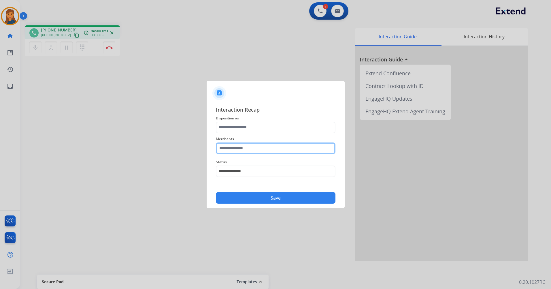
click at [240, 152] on input "text" at bounding box center [276, 148] width 120 height 12
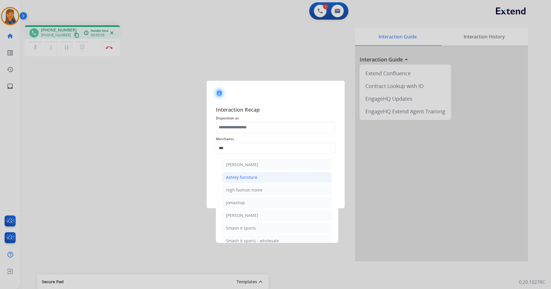
click at [241, 175] on div "Ashley furniture" at bounding box center [241, 177] width 31 height 6
type input "**********"
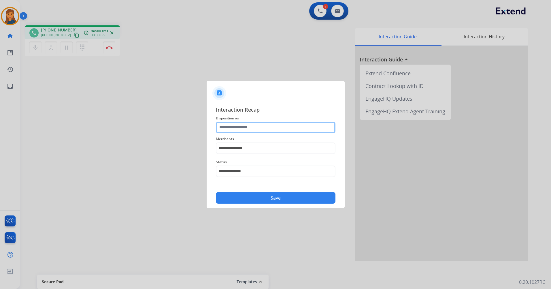
click at [238, 123] on input "text" at bounding box center [276, 128] width 120 height 12
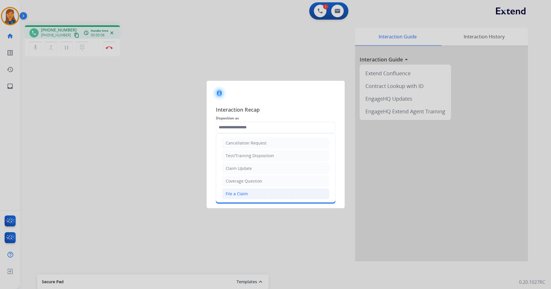
drag, startPoint x: 235, startPoint y: 194, endPoint x: 242, endPoint y: 191, distance: 6.9
click at [235, 194] on div "File a Claim" at bounding box center [237, 194] width 22 height 6
type input "**********"
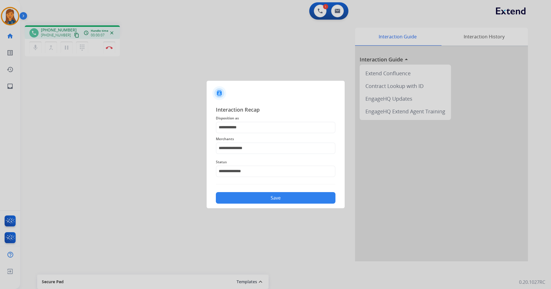
click at [252, 202] on button "Save" at bounding box center [276, 198] width 120 height 12
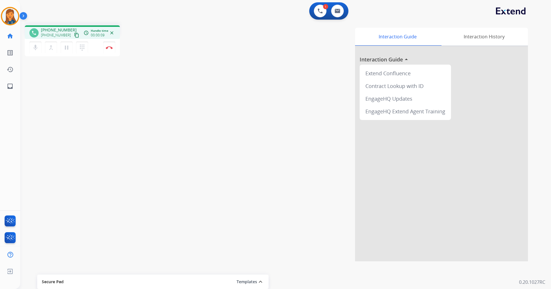
drag, startPoint x: 71, startPoint y: 35, endPoint x: 86, endPoint y: 26, distance: 17.3
click at [74, 35] on mat-icon "content_copy" at bounding box center [76, 35] width 5 height 5
click at [65, 48] on mat-icon "pause" at bounding box center [66, 47] width 7 height 7
click at [79, 45] on mat-icon "dialpad" at bounding box center [82, 47] width 7 height 7
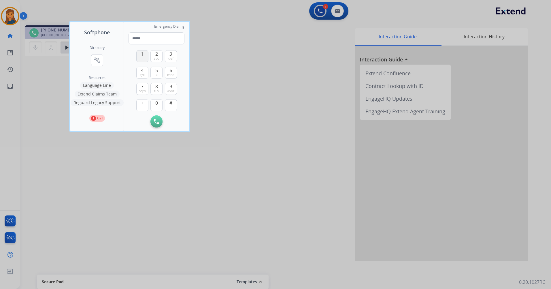
click at [140, 56] on button "1" at bounding box center [142, 56] width 12 height 12
click at [161, 92] on button "8 tuv" at bounding box center [157, 89] width 12 height 12
click at [168, 77] on button "6 mno" at bounding box center [171, 73] width 12 height 12
click at [142, 74] on span "ghi" at bounding box center [142, 75] width 5 height 5
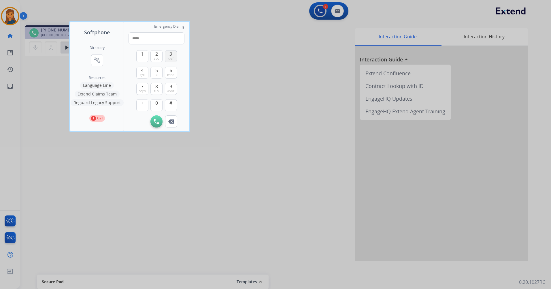
drag, startPoint x: 167, startPoint y: 55, endPoint x: 166, endPoint y: 61, distance: 5.5
click at [168, 55] on button "3 def" at bounding box center [171, 56] width 12 height 12
click at [171, 72] on span "6" at bounding box center [171, 70] width 3 height 7
click at [170, 58] on span "def" at bounding box center [170, 58] width 5 height 5
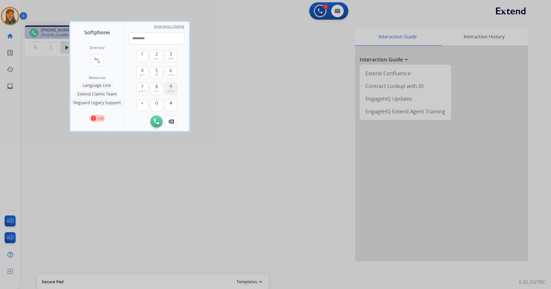
click at [172, 89] on span "wxyz" at bounding box center [171, 91] width 8 height 5
click at [169, 59] on span "def" at bounding box center [170, 58] width 5 height 5
type input "**********"
click at [157, 122] on img at bounding box center [156, 121] width 5 height 5
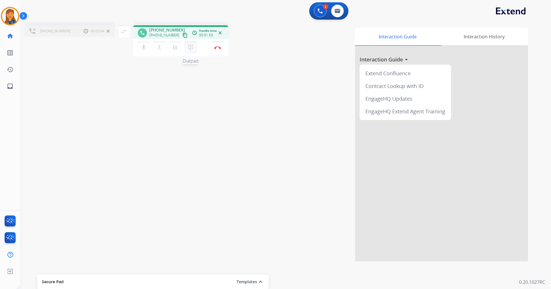
click at [188, 44] on button "dialpad Dialpad" at bounding box center [191, 48] width 12 height 12
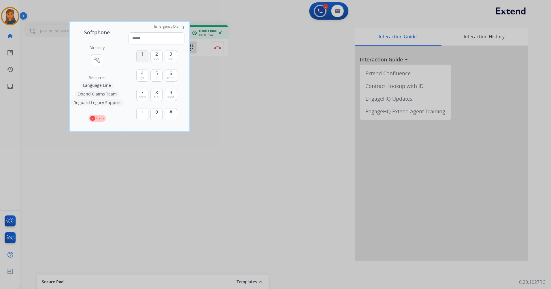
click at [137, 55] on button "1" at bounding box center [142, 56] width 12 height 12
click at [159, 71] on button "5 jkl" at bounding box center [157, 76] width 12 height 12
click at [158, 111] on span "0" at bounding box center [156, 111] width 3 height 7
click at [159, 59] on span "abc" at bounding box center [157, 58] width 6 height 5
click at [173, 54] on button "3 def" at bounding box center [171, 56] width 12 height 12
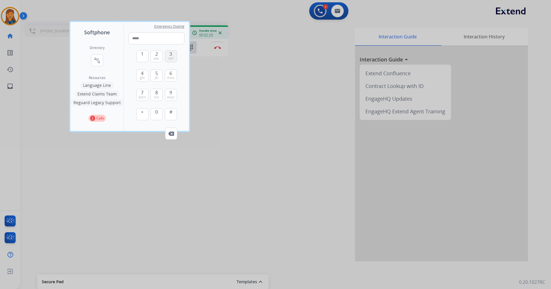
click at [173, 54] on button "3 def" at bounding box center [171, 56] width 12 height 12
click at [147, 93] on button "7 pqrs" at bounding box center [142, 95] width 12 height 12
click at [159, 117] on button "0" at bounding box center [157, 114] width 12 height 12
click at [172, 55] on button "3 def" at bounding box center [171, 56] width 12 height 12
click at [139, 76] on button "4 ghi" at bounding box center [142, 76] width 12 height 12
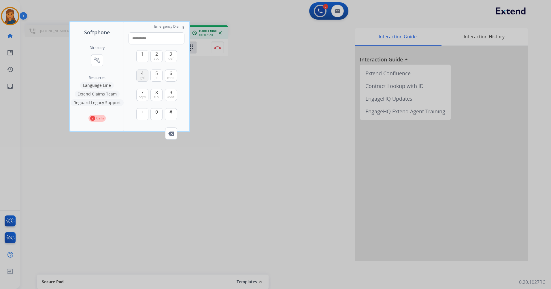
click at [139, 76] on button "4 ghi" at bounding box center [142, 76] width 12 height 12
type input "**********"
click at [212, 247] on div at bounding box center [275, 144] width 551 height 289
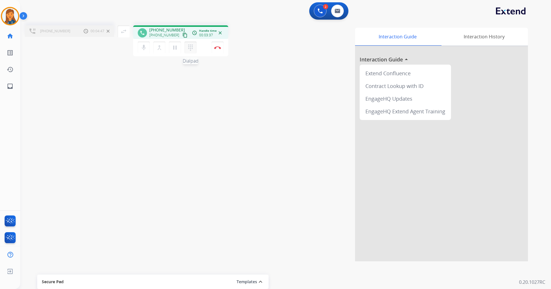
click at [189, 46] on mat-icon "dialpad" at bounding box center [190, 47] width 7 height 7
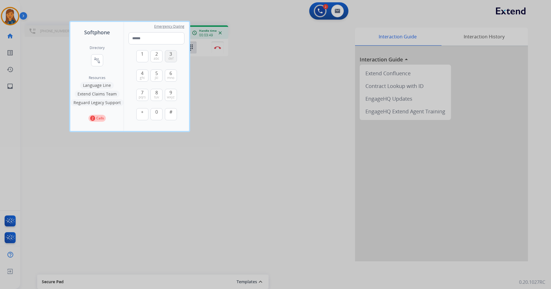
click at [167, 54] on button "3 def" at bounding box center [171, 56] width 12 height 12
click at [156, 109] on span "0" at bounding box center [156, 111] width 3 height 7
click at [156, 110] on span "0" at bounding box center [156, 111] width 3 height 7
click at [157, 118] on button "0" at bounding box center [157, 114] width 12 height 12
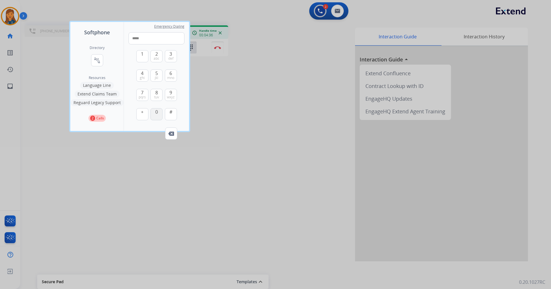
click at [153, 115] on button "0" at bounding box center [157, 114] width 12 height 12
click at [142, 76] on span "ghi" at bounding box center [142, 78] width 5 height 5
click at [158, 117] on button "0" at bounding box center [157, 114] width 12 height 12
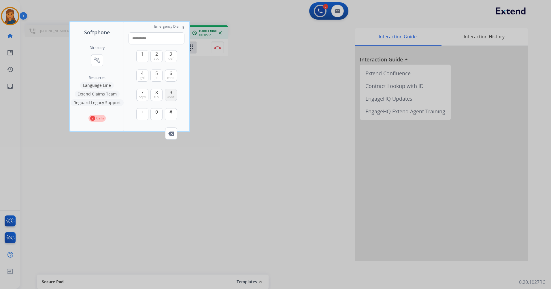
click at [171, 93] on span "9" at bounding box center [171, 92] width 3 height 7
click at [172, 97] on span "wxyz" at bounding box center [171, 97] width 8 height 5
click at [156, 112] on span "0" at bounding box center [156, 111] width 3 height 7
click at [171, 138] on button "Remove Number" at bounding box center [171, 133] width 12 height 12
type input "**********"
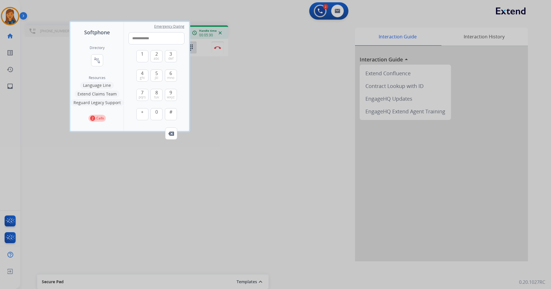
drag, startPoint x: 257, startPoint y: 145, endPoint x: 241, endPoint y: 125, distance: 25.6
click at [257, 145] on div at bounding box center [275, 144] width 551 height 289
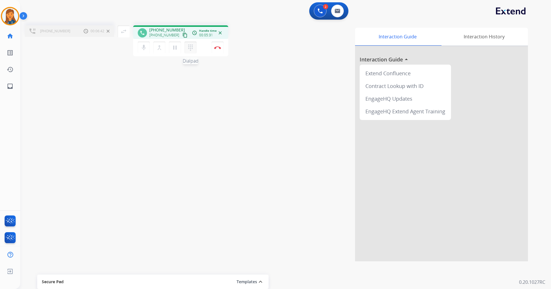
click at [189, 45] on mat-icon "dialpad" at bounding box center [190, 47] width 7 height 7
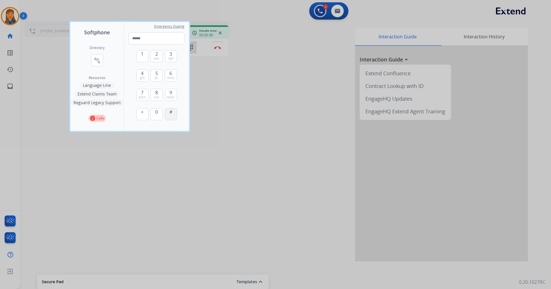
click at [173, 112] on button "#" at bounding box center [171, 114] width 12 height 12
type input "*"
click at [230, 95] on div at bounding box center [275, 144] width 551 height 289
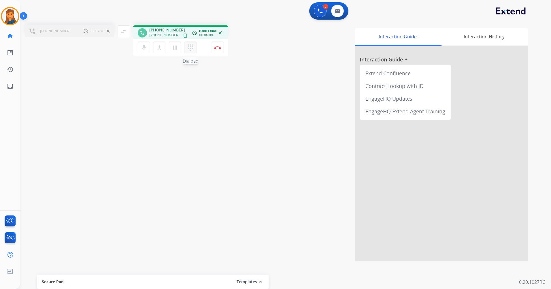
click at [193, 46] on mat-icon "dialpad" at bounding box center [190, 47] width 7 height 7
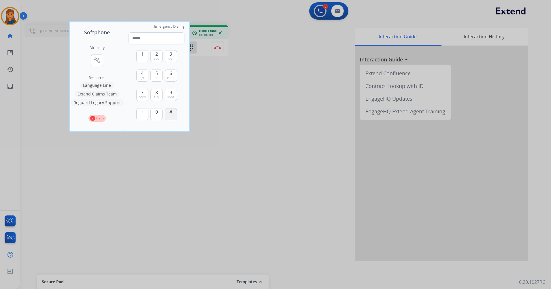
click at [174, 120] on button "#" at bounding box center [171, 114] width 12 height 12
type input "*"
click at [265, 58] on div at bounding box center [275, 144] width 551 height 289
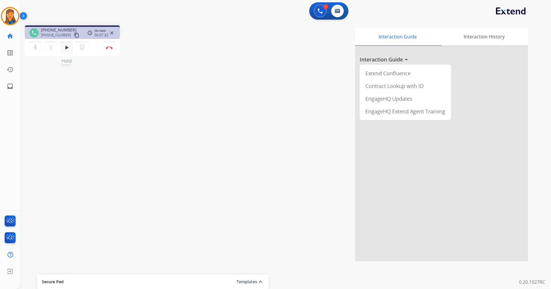
click at [62, 50] on button "play_arrow Hold" at bounding box center [67, 48] width 12 height 12
click at [66, 49] on mat-icon "pause" at bounding box center [66, 47] width 7 height 7
click at [82, 49] on mat-icon "dialpad" at bounding box center [82, 47] width 7 height 7
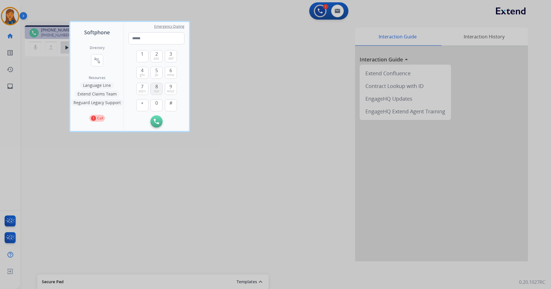
click at [158, 84] on button "8 tuv" at bounding box center [157, 89] width 12 height 12
click at [167, 70] on button "6 mno" at bounding box center [171, 73] width 12 height 12
click at [147, 70] on button "4 ghi" at bounding box center [142, 73] width 12 height 12
click at [172, 61] on button "3 def" at bounding box center [171, 56] width 12 height 12
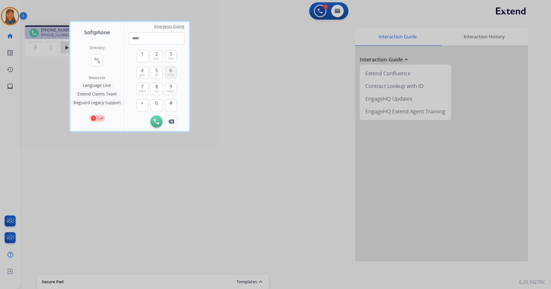
click at [171, 73] on span "mno" at bounding box center [170, 75] width 7 height 5
click at [170, 57] on span "def" at bounding box center [170, 58] width 5 height 5
click at [172, 91] on span "wxyz" at bounding box center [171, 91] width 8 height 5
click at [171, 55] on span "3" at bounding box center [171, 53] width 3 height 7
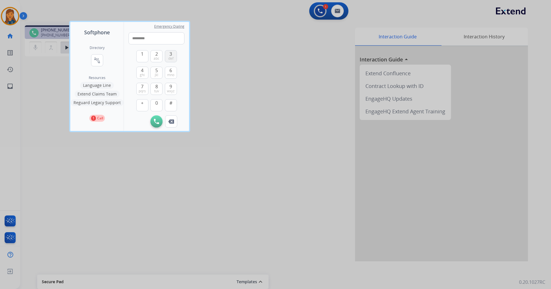
type input "**********"
click at [157, 123] on img at bounding box center [156, 121] width 5 height 5
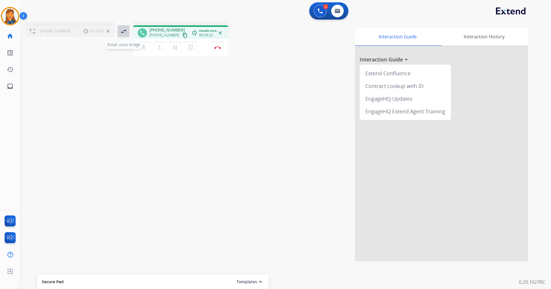
click at [123, 32] on mat-icon "swap_horiz" at bounding box center [123, 31] width 7 height 7
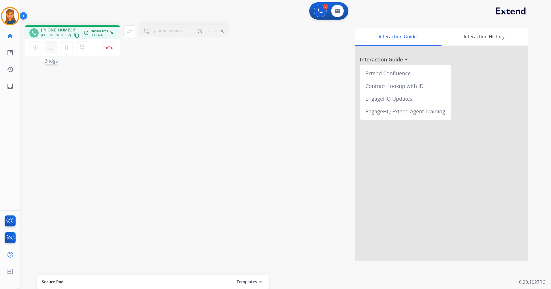
click at [52, 46] on mat-icon "merge_type" at bounding box center [51, 47] width 7 height 7
click at [132, 31] on mat-icon "close_fullscreen" at bounding box center [129, 31] width 7 height 7
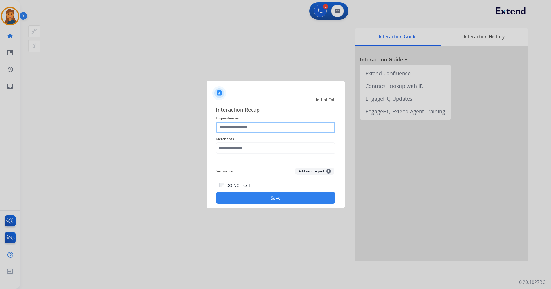
click at [245, 123] on input "text" at bounding box center [276, 128] width 120 height 12
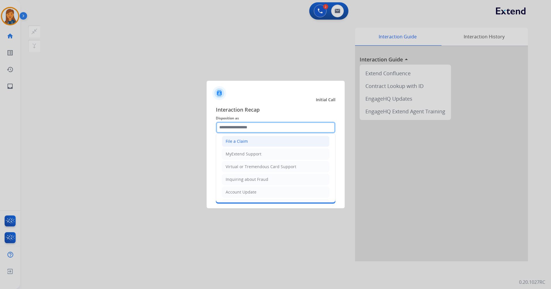
scroll to position [90, 0]
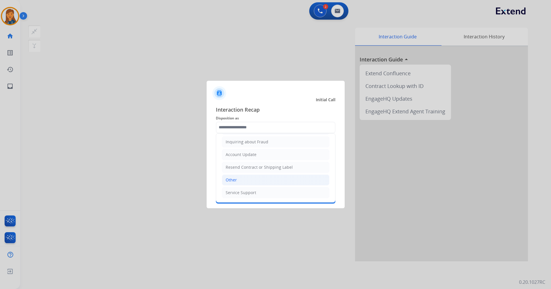
click at [239, 180] on li "Other" at bounding box center [276, 179] width 108 height 11
type input "*****"
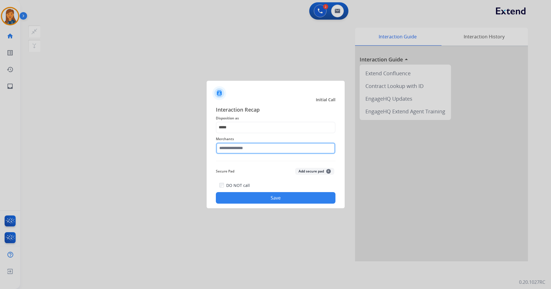
click at [239, 147] on input "text" at bounding box center [276, 148] width 120 height 12
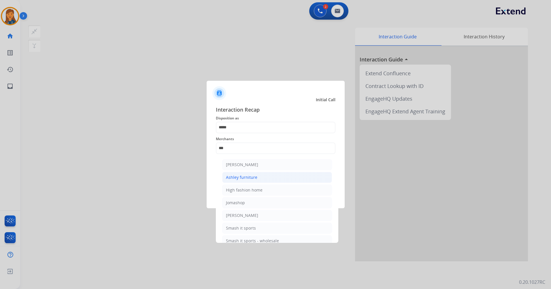
click at [251, 176] on div "Ashley furniture" at bounding box center [241, 177] width 31 height 6
type input "**********"
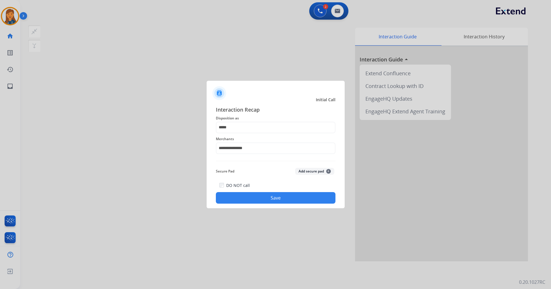
click at [252, 189] on div "DO NOT call Save" at bounding box center [276, 193] width 120 height 22
click at [249, 196] on button "Save" at bounding box center [276, 198] width 120 height 12
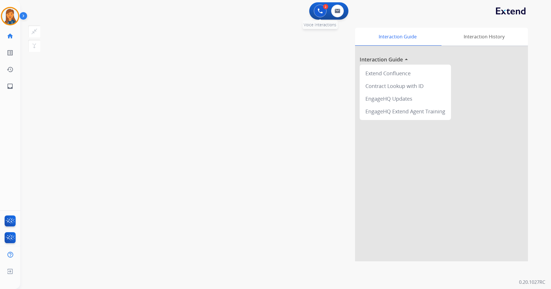
click at [322, 13] on img at bounding box center [320, 10] width 5 height 5
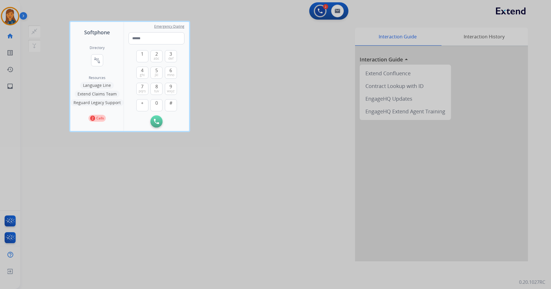
click at [230, 96] on div at bounding box center [275, 144] width 551 height 289
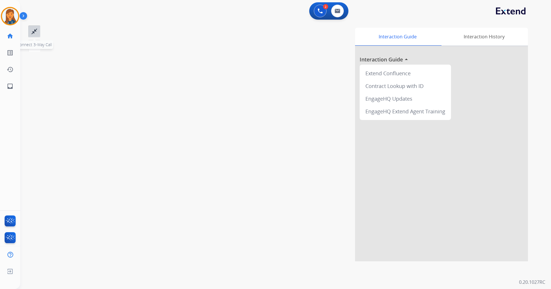
click at [34, 33] on mat-icon "close_fullscreen" at bounding box center [34, 31] width 7 height 7
click at [33, 45] on mat-icon "merge_type" at bounding box center [34, 45] width 7 height 7
drag, startPoint x: 115, startPoint y: 70, endPoint x: 67, endPoint y: 45, distance: 54.3
click at [114, 70] on div "swap_horiz Break voice bridge close_fullscreen Connect 3-Way Call merge_type Se…" at bounding box center [278, 141] width 517 height 241
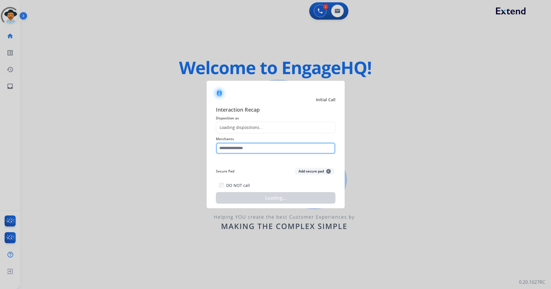
click at [263, 151] on input "text" at bounding box center [276, 148] width 120 height 12
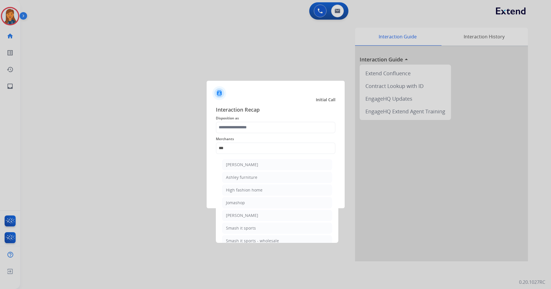
drag, startPoint x: 250, startPoint y: 176, endPoint x: 237, endPoint y: 153, distance: 26.7
click at [249, 176] on div "Ashley furniture" at bounding box center [241, 177] width 31 height 6
type input "**********"
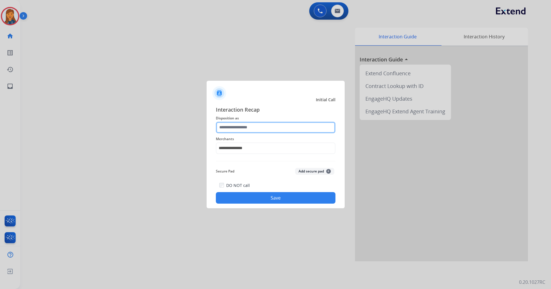
click at [238, 127] on input "text" at bounding box center [276, 128] width 120 height 12
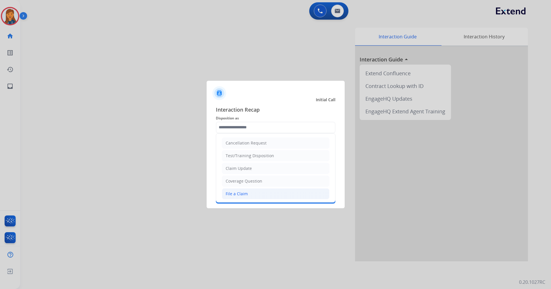
click at [242, 193] on div "File a Claim" at bounding box center [237, 194] width 22 height 6
type input "**********"
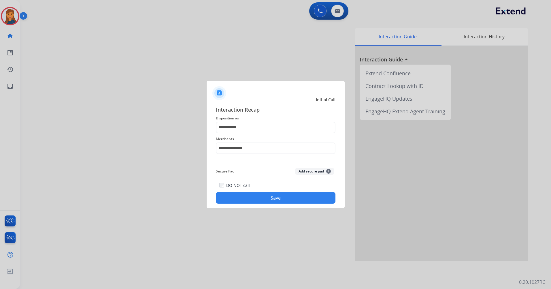
click at [242, 192] on button "Save" at bounding box center [276, 198] width 120 height 12
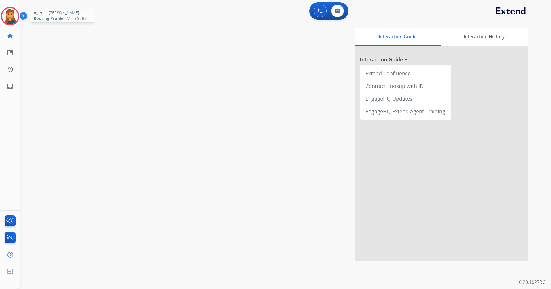
click at [2, 17] on img at bounding box center [10, 16] width 16 height 16
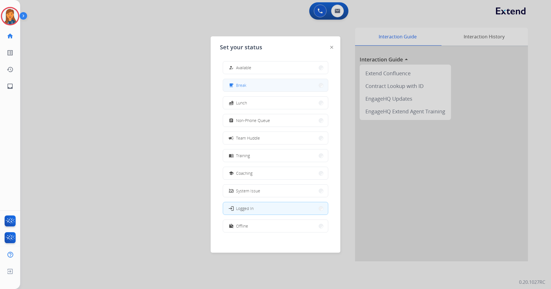
click at [246, 89] on button "free_breakfast Break" at bounding box center [275, 85] width 105 height 12
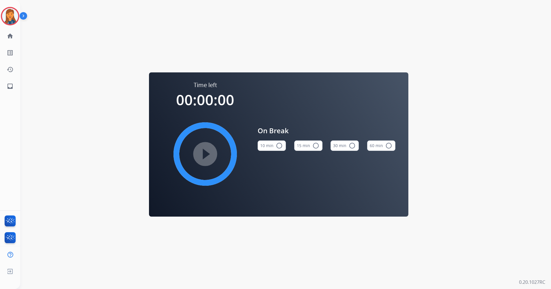
click at [309, 149] on button "15 min radio_button_unchecked" at bounding box center [308, 145] width 28 height 10
click at [208, 154] on mat-icon "play_circle_filled" at bounding box center [205, 154] width 7 height 7
click at [7, 14] on img at bounding box center [10, 16] width 16 height 16
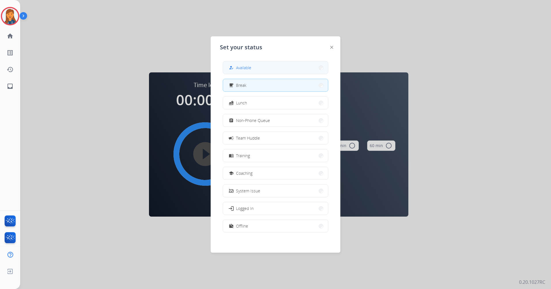
click at [248, 69] on span "Available" at bounding box center [243, 68] width 15 height 6
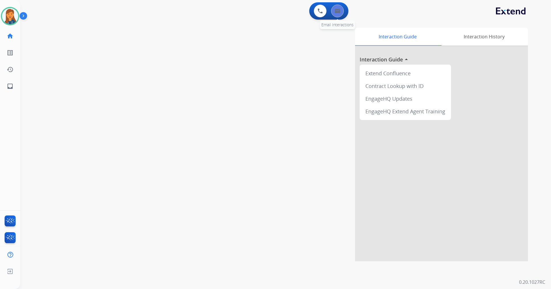
click at [335, 14] on button at bounding box center [337, 11] width 13 height 13
select select "**********"
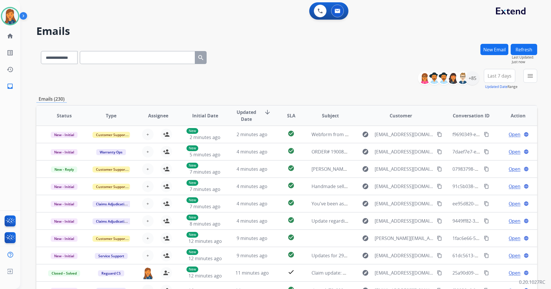
click at [502, 79] on button "Last 7 days" at bounding box center [499, 76] width 31 height 14
click at [493, 143] on div "Last 90 days" at bounding box center [498, 146] width 32 height 9
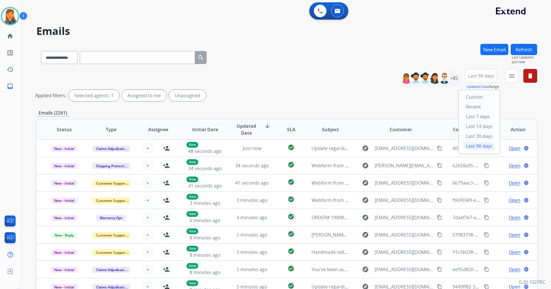
click at [511, 74] on mat-icon "menu" at bounding box center [512, 75] width 7 height 7
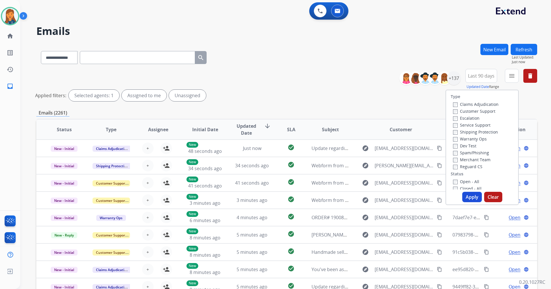
click at [461, 109] on label "Customer Support" at bounding box center [474, 110] width 42 height 5
click at [462, 131] on label "Shipping Protection" at bounding box center [475, 131] width 45 height 5
click at [460, 165] on label "Reguard CS" at bounding box center [467, 166] width 29 height 5
click at [460, 180] on label "Open - All" at bounding box center [466, 181] width 26 height 5
click at [463, 194] on button "Apply" at bounding box center [473, 197] width 20 height 10
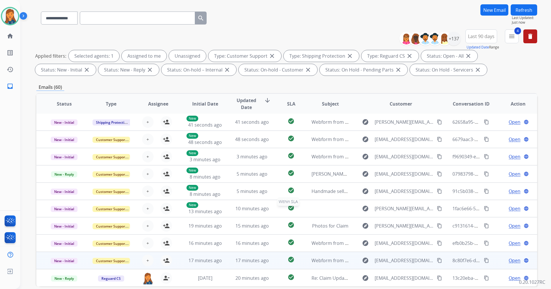
scroll to position [67, 0]
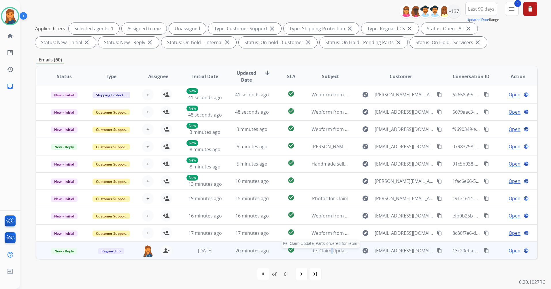
click at [327, 251] on span "Re: Claim Update: Parts ordered for repair" at bounding box center [358, 250] width 92 height 6
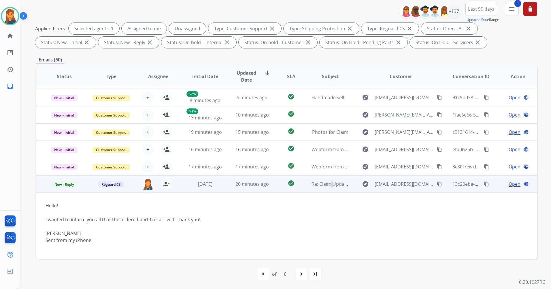
scroll to position [68, 0]
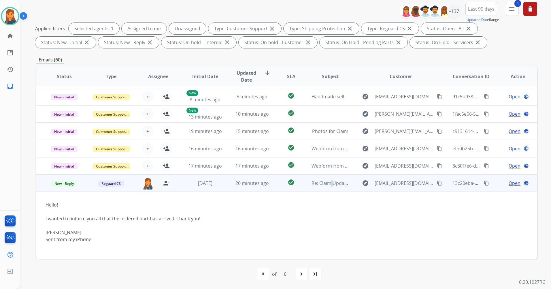
click at [437, 184] on mat-icon "content_copy" at bounding box center [439, 183] width 5 height 5
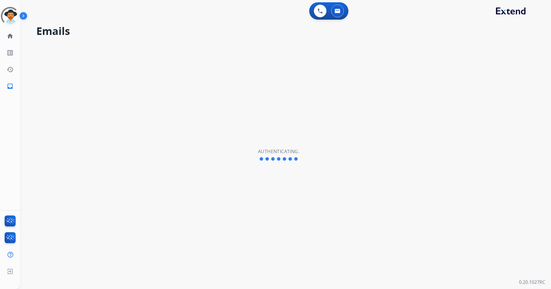
select select "**********"
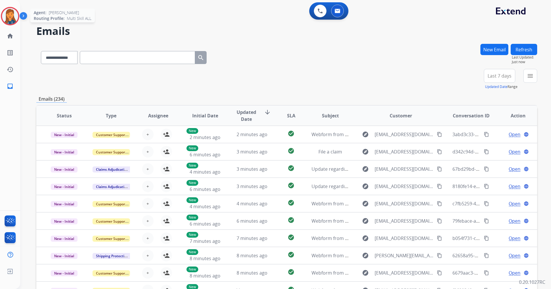
click at [9, 16] on img at bounding box center [10, 16] width 16 height 16
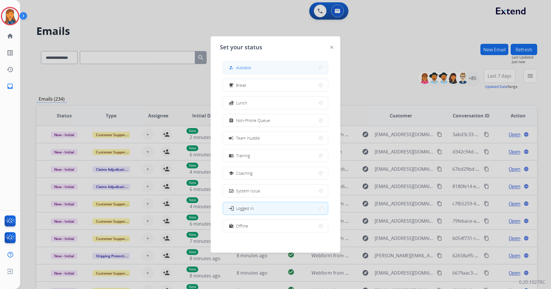
click at [241, 69] on span "Available" at bounding box center [243, 68] width 15 height 6
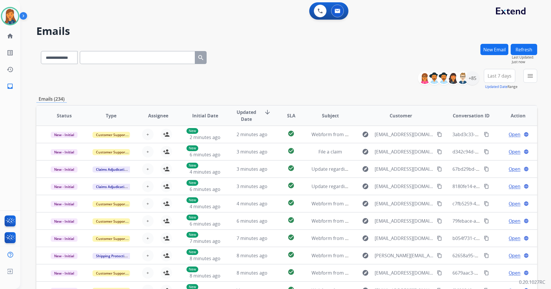
click at [489, 75] on span "Last 7 days" at bounding box center [500, 76] width 24 height 2
drag, startPoint x: 489, startPoint y: 144, endPoint x: 485, endPoint y: 160, distance: 16.9
click at [488, 145] on div "Last 90 days" at bounding box center [498, 146] width 32 height 9
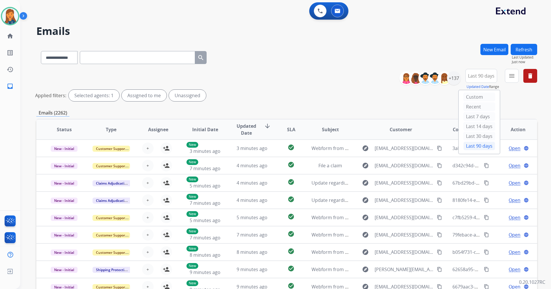
click at [482, 145] on div "Last 90 days" at bounding box center [480, 146] width 32 height 9
click at [510, 69] on button "menu Filters" at bounding box center [512, 76] width 14 height 14
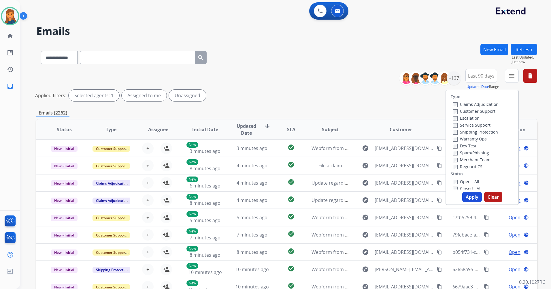
click at [472, 109] on label "Customer Support" at bounding box center [474, 110] width 42 height 5
click at [468, 131] on label "Shipping Protection" at bounding box center [475, 131] width 45 height 5
click at [464, 164] on label "Reguard CS" at bounding box center [467, 166] width 29 height 5
click at [468, 183] on label "Open - All" at bounding box center [466, 181] width 26 height 5
drag, startPoint x: 467, startPoint y: 194, endPoint x: 458, endPoint y: 187, distance: 11.4
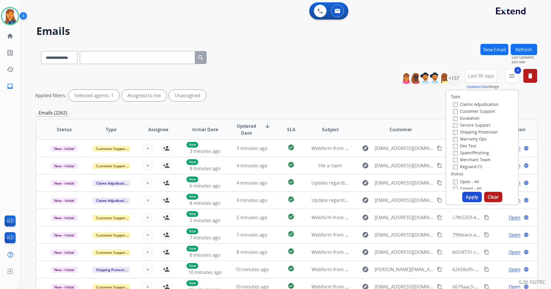
click at [467, 195] on button "Apply" at bounding box center [473, 197] width 20 height 10
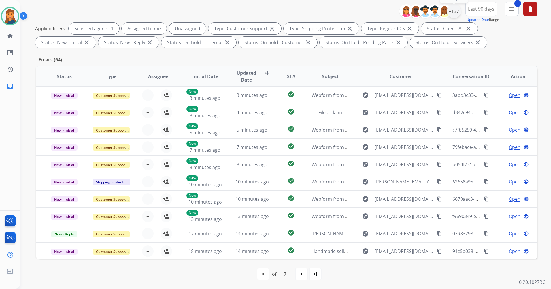
click at [454, 12] on div "+137" at bounding box center [454, 11] width 14 height 14
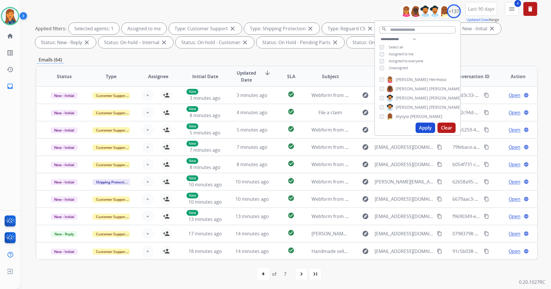
click at [431, 125] on button "Apply" at bounding box center [426, 128] width 20 height 10
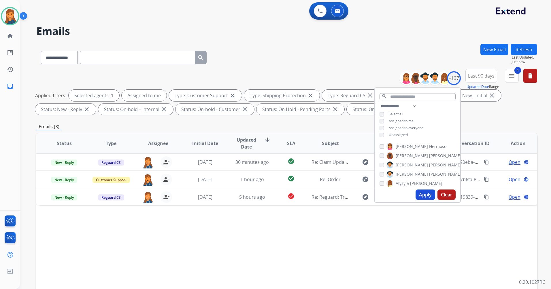
click at [233, 244] on div "Status Type Assignee Initial Date Updated Date arrow_downward SLA Subject Custo…" at bounding box center [286, 229] width 501 height 193
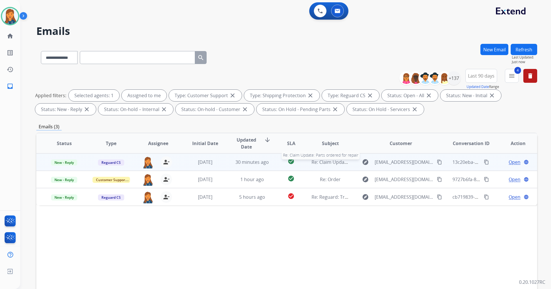
click at [328, 161] on span "Re: Claim Update: Parts ordered for repair" at bounding box center [358, 162] width 92 height 6
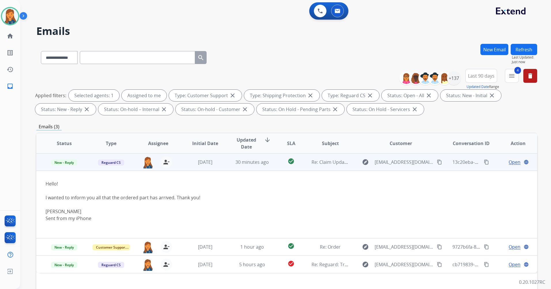
click at [509, 164] on span "Open" at bounding box center [515, 162] width 12 height 7
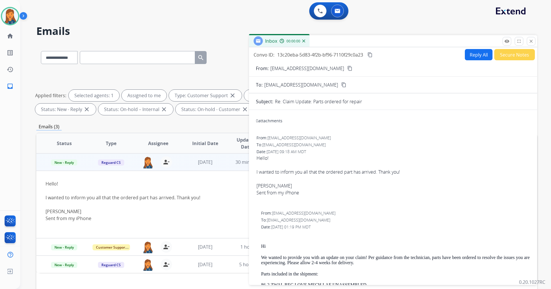
click at [466, 55] on button "Reply All" at bounding box center [479, 54] width 28 height 11
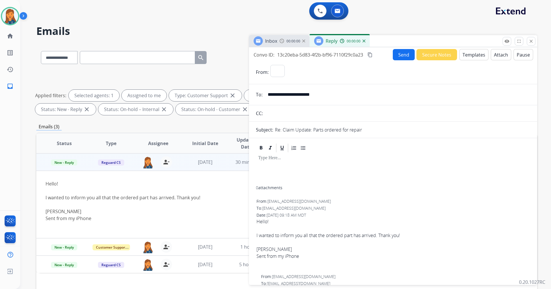
select select "**********"
click at [467, 54] on button "Templates" at bounding box center [474, 54] width 29 height 11
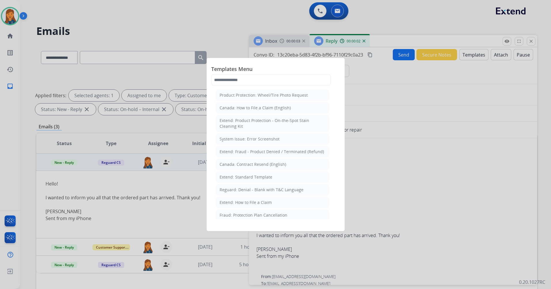
click at [440, 151] on div at bounding box center [275, 144] width 551 height 289
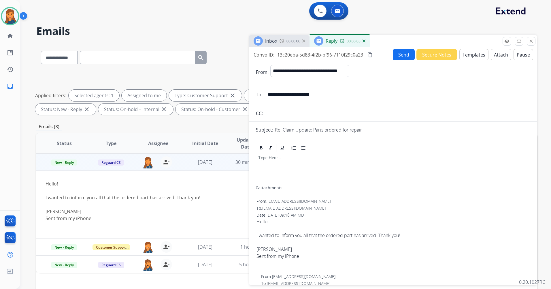
click at [470, 57] on button "Templates" at bounding box center [474, 54] width 29 height 11
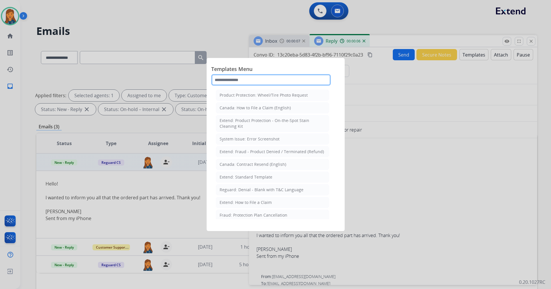
click at [240, 80] on input "text" at bounding box center [271, 80] width 120 height 12
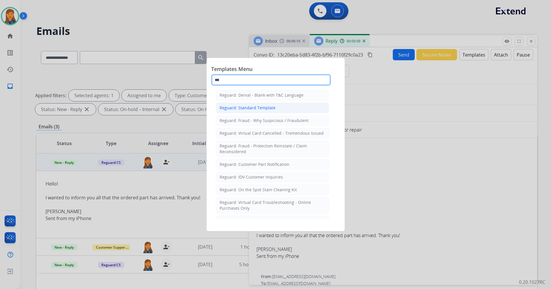
type input "***"
click at [248, 110] on div "Reguard: Standard Template" at bounding box center [248, 108] width 56 height 6
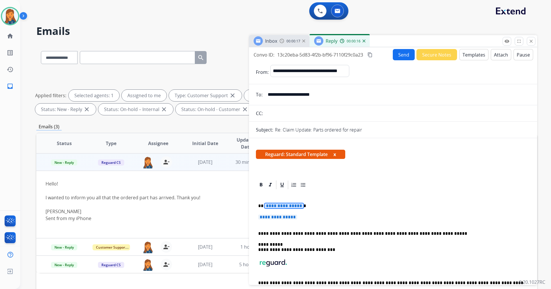
click at [279, 204] on span "**********" at bounding box center [284, 205] width 39 height 5
click at [278, 219] on span "**********" at bounding box center [277, 217] width 39 height 5
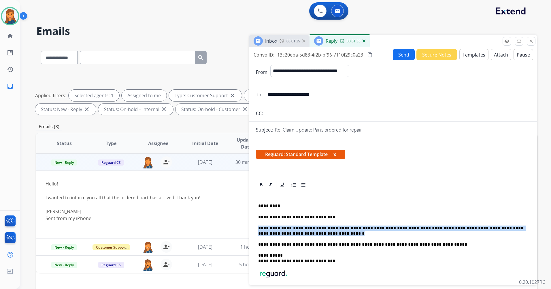
drag, startPoint x: 307, startPoint y: 234, endPoint x: 254, endPoint y: 222, distance: 53.7
copy p "**********"
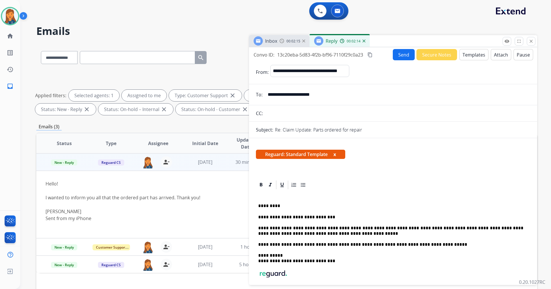
click at [371, 56] on mat-icon "content_copy" at bounding box center [370, 54] width 5 height 5
click at [397, 55] on button "Send" at bounding box center [404, 54] width 22 height 11
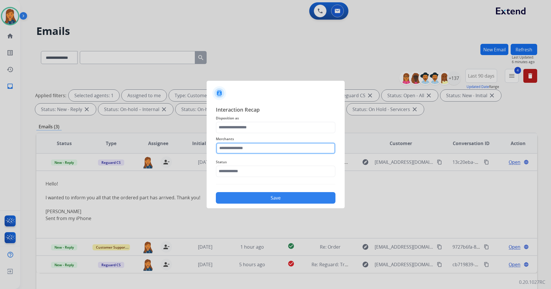
click at [237, 151] on input "text" at bounding box center [276, 148] width 120 height 12
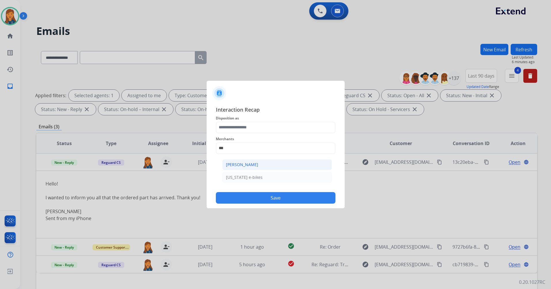
click at [242, 165] on div "Ashley - Reguard" at bounding box center [242, 165] width 32 height 6
type input "**********"
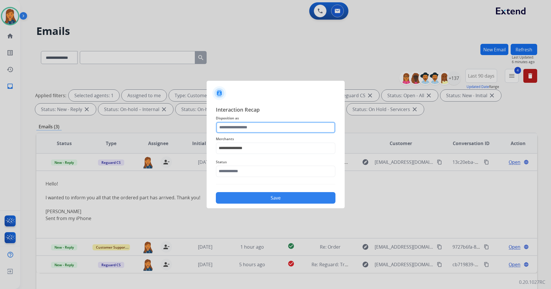
click at [235, 123] on input "text" at bounding box center [276, 128] width 120 height 12
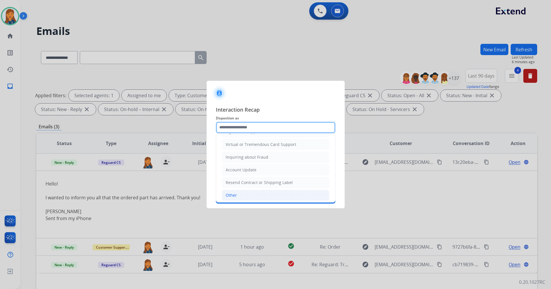
scroll to position [90, 0]
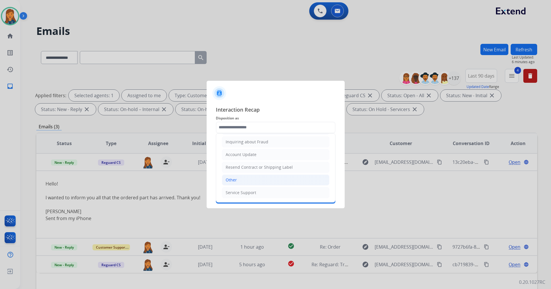
click at [241, 180] on li "Other" at bounding box center [276, 179] width 108 height 11
type input "*****"
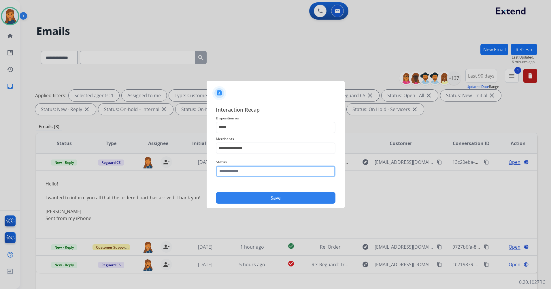
click at [237, 170] on input "text" at bounding box center [276, 172] width 120 height 12
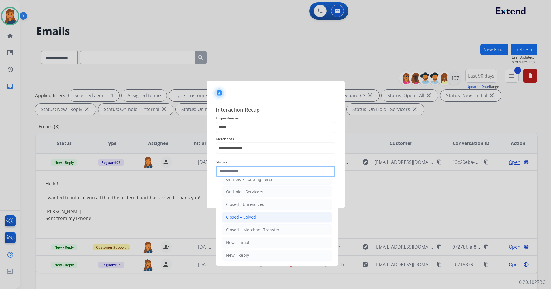
scroll to position [35, 0]
click at [242, 215] on div "Closed – Solved" at bounding box center [241, 217] width 30 height 6
type input "**********"
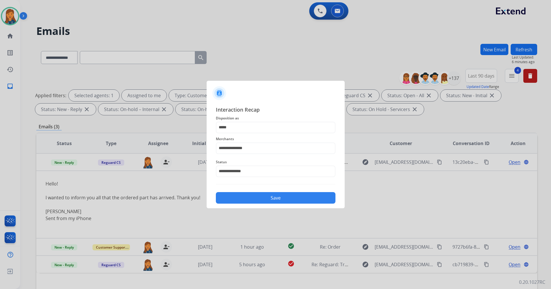
click at [241, 197] on button "Save" at bounding box center [276, 198] width 120 height 12
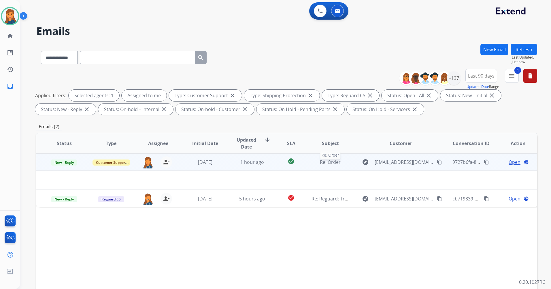
click at [331, 162] on span "Re: Order" at bounding box center [330, 162] width 21 height 6
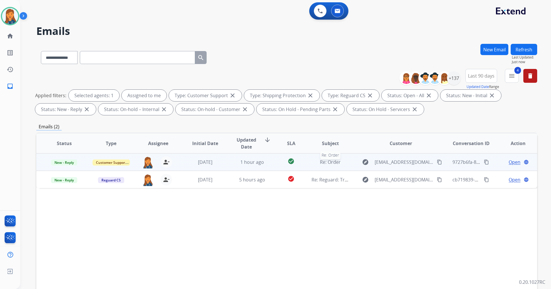
click at [331, 162] on span "Re: Order" at bounding box center [330, 162] width 21 height 6
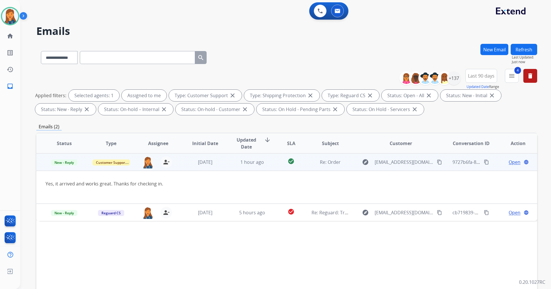
click at [437, 162] on mat-icon "content_copy" at bounding box center [439, 161] width 5 height 5
click at [484, 163] on mat-icon "content_copy" at bounding box center [486, 161] width 5 height 5
click at [64, 161] on span "New - Reply" at bounding box center [64, 162] width 26 height 6
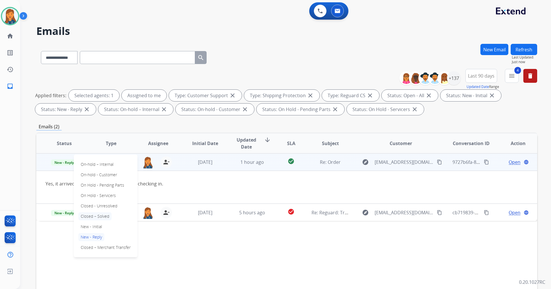
click at [89, 216] on p "Closed – Solved" at bounding box center [94, 216] width 33 height 8
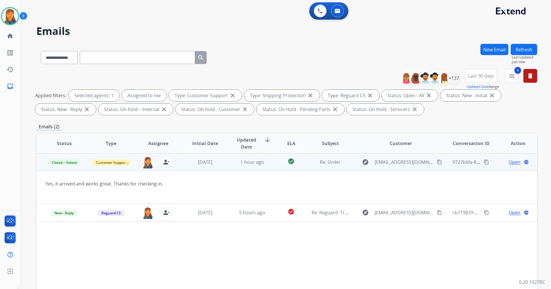
click at [511, 162] on span "Open" at bounding box center [515, 162] width 12 height 7
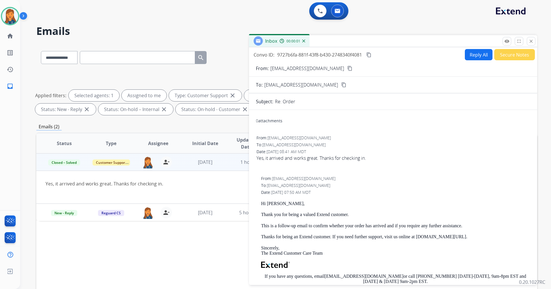
click at [515, 53] on button "Secure Notes" at bounding box center [515, 54] width 41 height 11
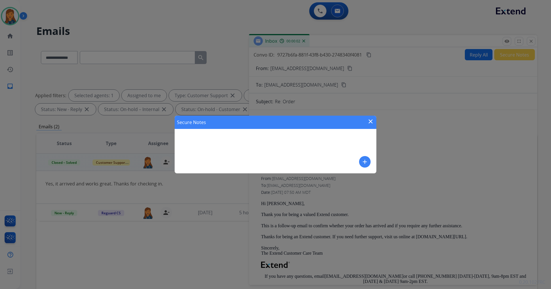
click at [368, 163] on mat-icon "add" at bounding box center [365, 161] width 7 height 7
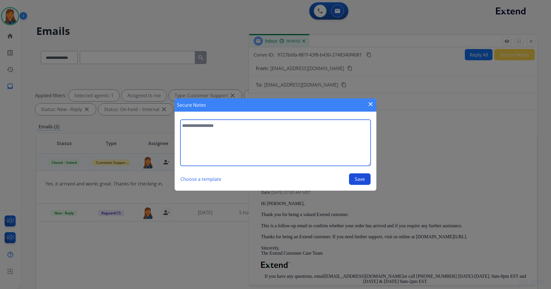
click at [303, 157] on textarea at bounding box center [276, 143] width 190 height 46
type textarea "**********"
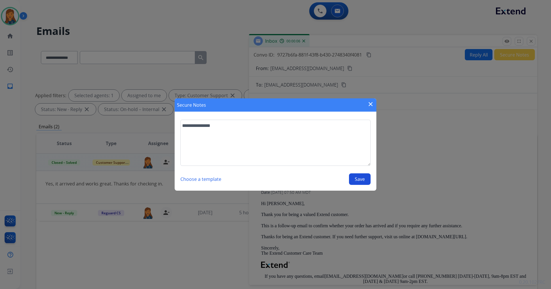
click at [358, 180] on button "Save" at bounding box center [360, 179] width 22 height 12
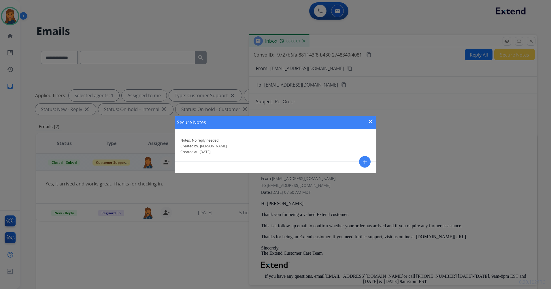
click at [372, 120] on mat-icon "close" at bounding box center [370, 121] width 7 height 7
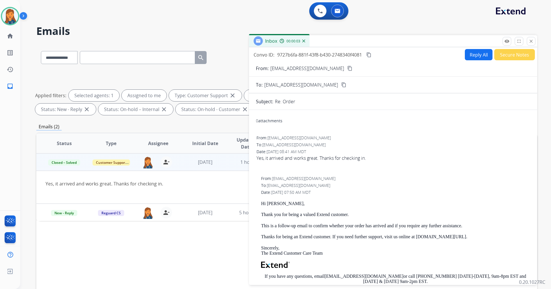
click at [535, 39] on button "close Close" at bounding box center [531, 41] width 9 height 9
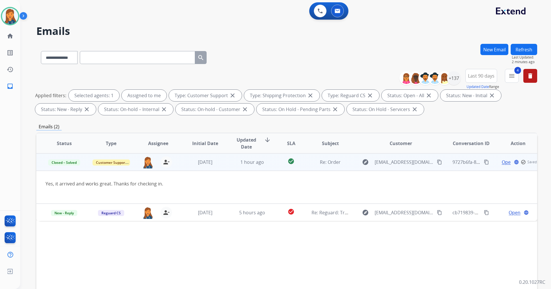
click at [520, 49] on button "Refresh" at bounding box center [524, 49] width 27 height 11
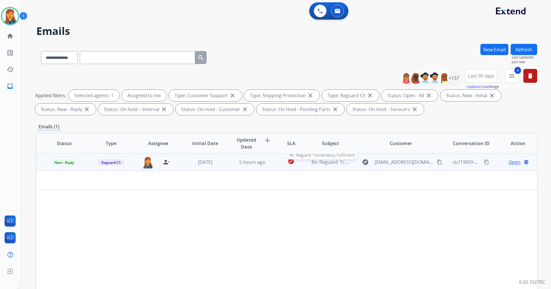
click at [331, 161] on span "Re: Reguard: Tremendous Fulfillment" at bounding box center [352, 162] width 80 height 6
click at [323, 162] on span "Re: Reguard: Tremendous Fulfillment" at bounding box center [352, 162] width 80 height 6
click at [511, 162] on span "Open" at bounding box center [515, 162] width 12 height 7
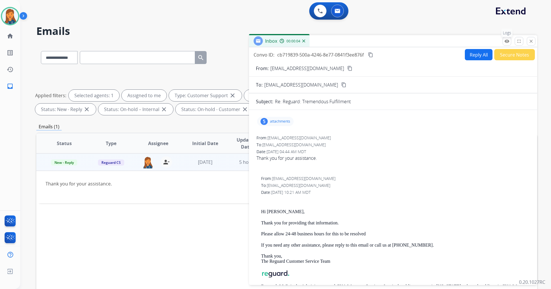
click at [506, 43] on mat-icon "remove_red_eye" at bounding box center [507, 41] width 5 height 5
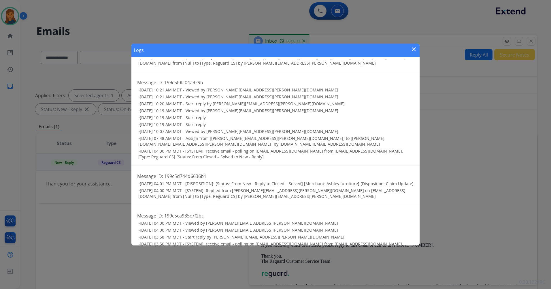
scroll to position [0, 0]
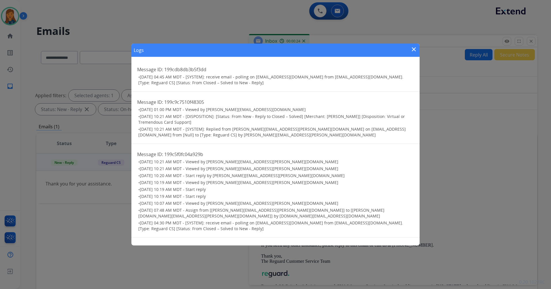
click at [413, 47] on mat-icon "close" at bounding box center [414, 49] width 7 height 7
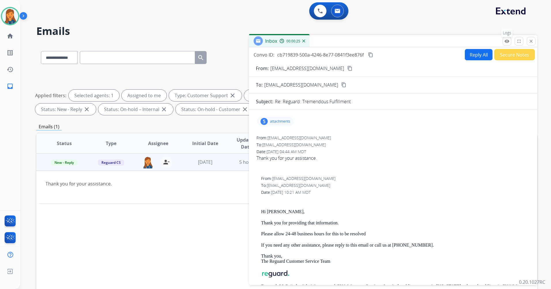
click at [506, 40] on mat-icon "remove_red_eye" at bounding box center [507, 41] width 5 height 5
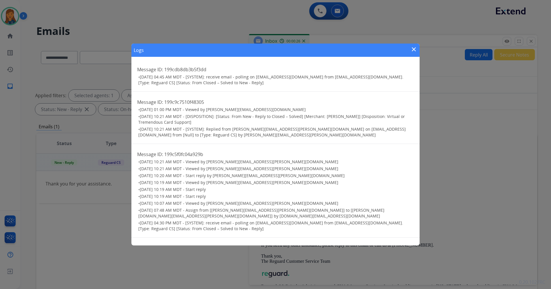
click at [415, 49] on mat-icon "close" at bounding box center [414, 49] width 7 height 7
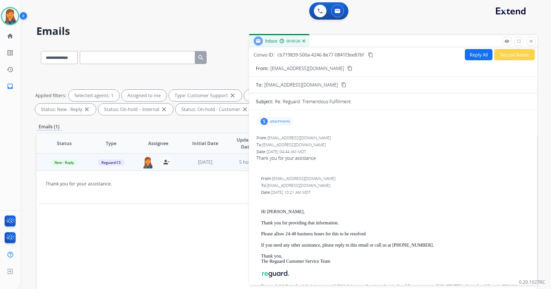
click at [96, 229] on div "Status Type Assignee Initial Date Updated Date arrow_downward SLA Subject Custo…" at bounding box center [286, 229] width 501 height 193
click at [148, 164] on img at bounding box center [148, 162] width 12 height 12
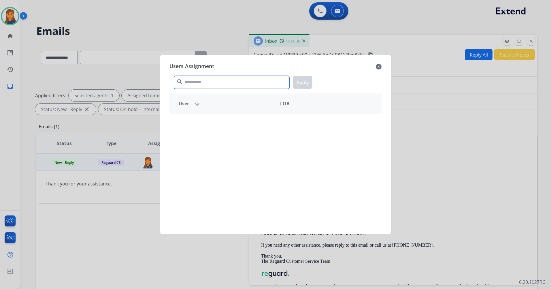
click at [218, 83] on input "text" at bounding box center [231, 82] width 115 height 13
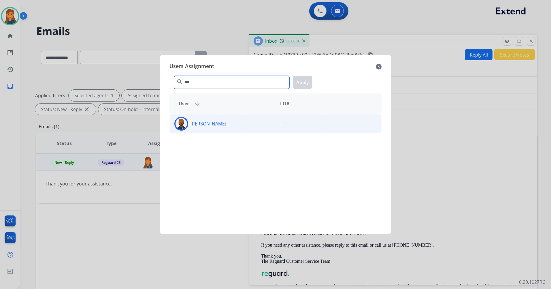
type input "***"
click at [203, 120] on div "Julius Johnson" at bounding box center [223, 124] width 106 height 14
click at [306, 79] on button "Apply" at bounding box center [303, 82] width 20 height 13
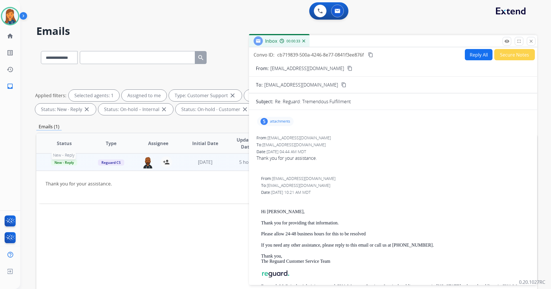
click at [61, 164] on span "New - Reply" at bounding box center [64, 162] width 26 height 6
click at [91, 214] on p "Closed – Solved" at bounding box center [94, 216] width 33 height 8
click at [121, 289] on html "**********" at bounding box center [275, 144] width 551 height 289
drag, startPoint x: 148, startPoint y: 248, endPoint x: 185, endPoint y: 219, distance: 47.2
click at [148, 248] on div "Status Type Assignee Initial Date Updated Date arrow_downward SLA Subject Custo…" at bounding box center [286, 229] width 501 height 193
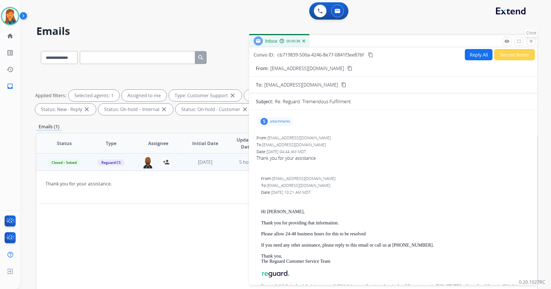
click at [529, 42] on mat-icon "close" at bounding box center [531, 41] width 5 height 5
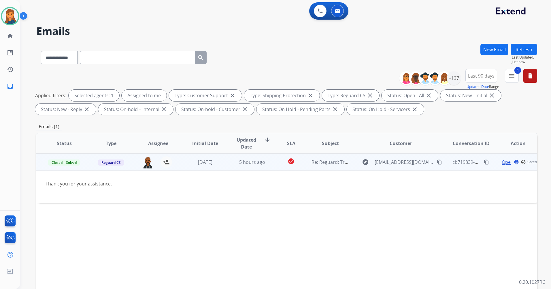
click at [504, 162] on span "Open" at bounding box center [508, 162] width 12 height 7
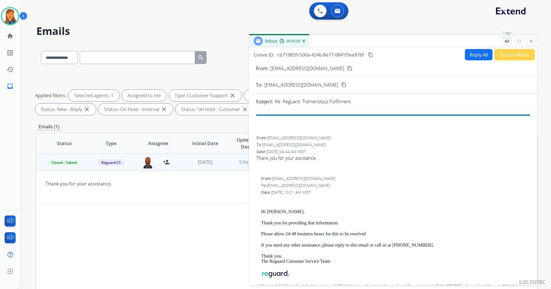
click at [506, 42] on mat-icon "remove_red_eye" at bounding box center [507, 41] width 5 height 5
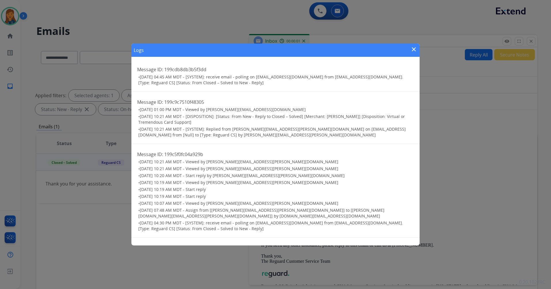
click at [413, 51] on mat-icon "close" at bounding box center [414, 49] width 7 height 7
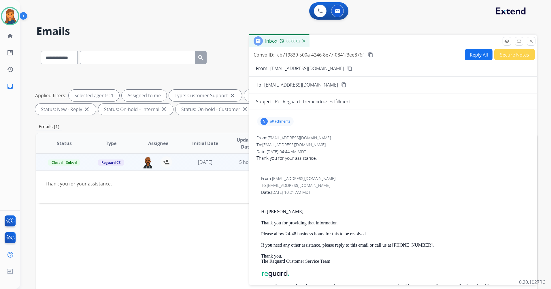
click at [505, 55] on button "Secure Notes" at bounding box center [515, 54] width 41 height 11
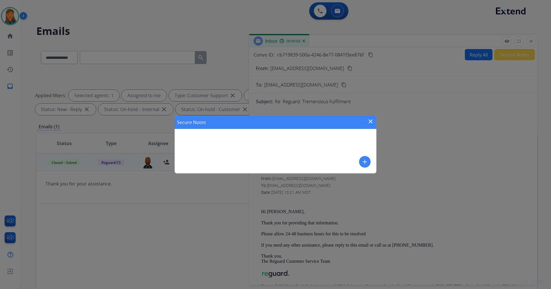
click at [371, 158] on div "Secure Notes close add" at bounding box center [276, 145] width 202 height 58
click at [361, 160] on button "add" at bounding box center [365, 162] width 12 height 12
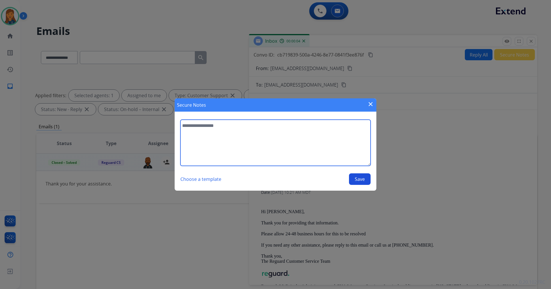
drag, startPoint x: 361, startPoint y: 160, endPoint x: 261, endPoint y: 149, distance: 100.6
click at [264, 153] on textarea at bounding box center [276, 143] width 190 height 46
type textarea "**********"
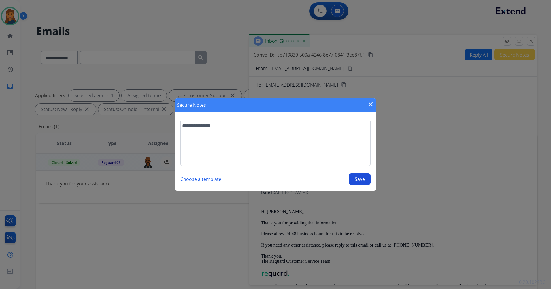
click at [357, 185] on section "**********" at bounding box center [276, 152] width 202 height 77
click at [356, 182] on button "Save" at bounding box center [360, 179] width 22 height 12
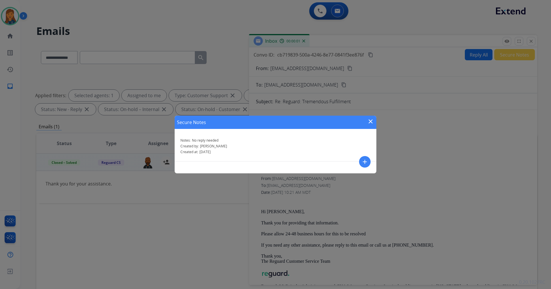
click at [367, 122] on div "Secure Notes close" at bounding box center [276, 122] width 202 height 13
click at [369, 121] on mat-icon "close" at bounding box center [370, 121] width 7 height 7
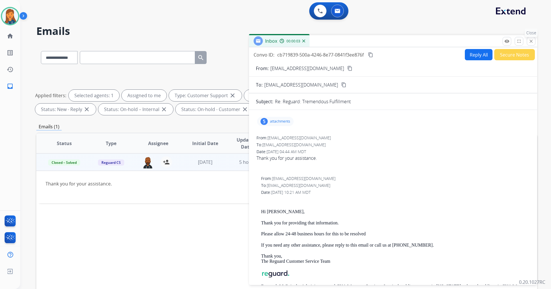
click at [532, 43] on mat-icon "close" at bounding box center [531, 41] width 5 height 5
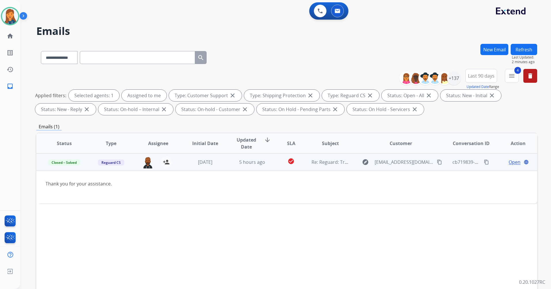
click at [523, 52] on button "Refresh" at bounding box center [524, 49] width 27 height 11
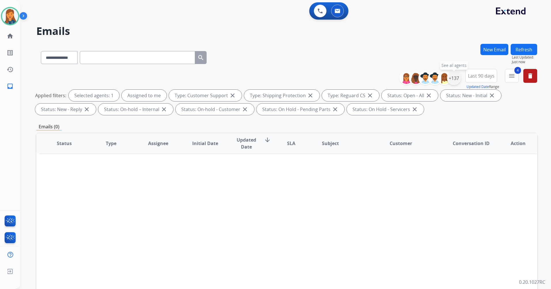
click at [453, 82] on div "+137" at bounding box center [454, 78] width 14 height 14
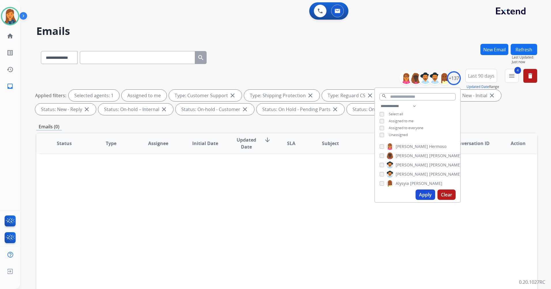
click at [389, 133] on span "Unassigned" at bounding box center [398, 134] width 19 height 5
drag, startPoint x: 425, startPoint y: 192, endPoint x: 422, endPoint y: 196, distance: 4.7
click at [424, 195] on button "Apply" at bounding box center [426, 194] width 20 height 10
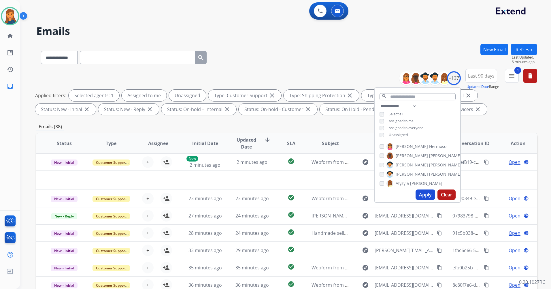
click at [425, 198] on button "Apply" at bounding box center [426, 194] width 20 height 10
click at [431, 192] on button "Apply" at bounding box center [426, 194] width 20 height 10
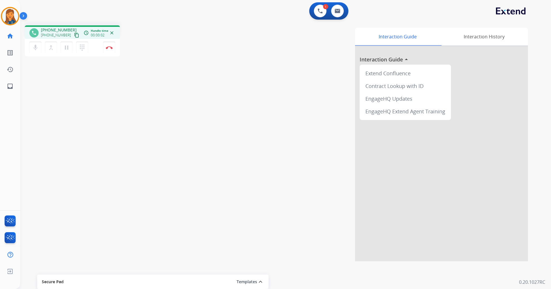
click at [74, 35] on mat-icon "content_copy" at bounding box center [76, 35] width 5 height 5
click at [109, 47] on img at bounding box center [109, 47] width 7 height 3
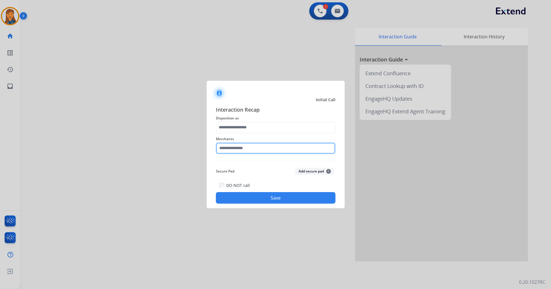
click at [232, 145] on input "text" at bounding box center [276, 148] width 120 height 12
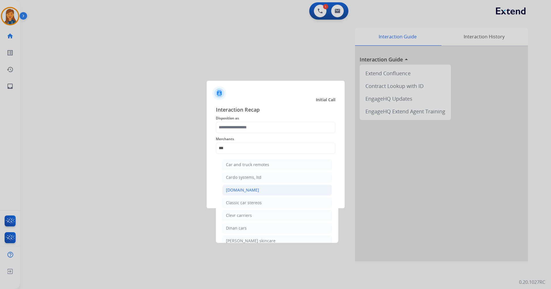
click at [239, 188] on div "Carparts.com" at bounding box center [242, 190] width 33 height 6
type input "**********"
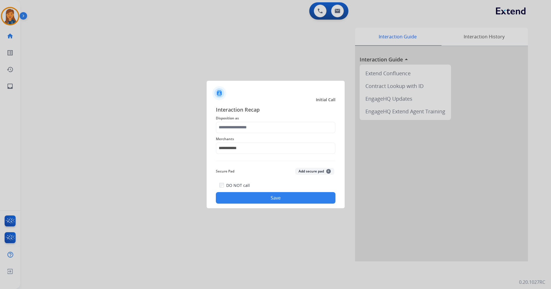
click at [254, 136] on span "Merchants" at bounding box center [276, 139] width 120 height 7
click at [254, 128] on input "text" at bounding box center [276, 128] width 120 height 12
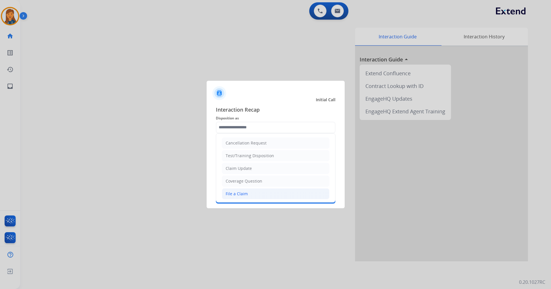
click at [238, 197] on li "File a Claim" at bounding box center [276, 193] width 108 height 11
type input "**********"
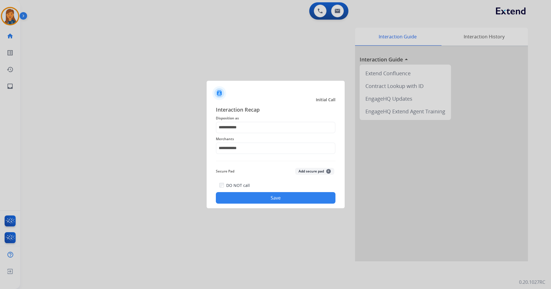
click at [254, 198] on button "Save" at bounding box center [276, 198] width 120 height 12
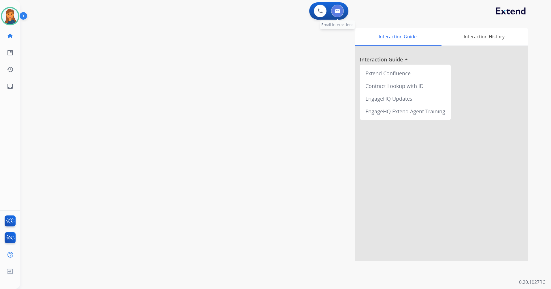
click at [337, 12] on img at bounding box center [338, 11] width 6 height 5
select select "**********"
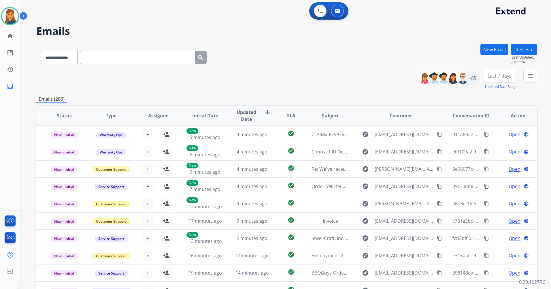
click at [497, 75] on span "Last 7 days" at bounding box center [500, 76] width 24 height 2
click at [484, 150] on div "Last 90 days" at bounding box center [498, 146] width 32 height 9
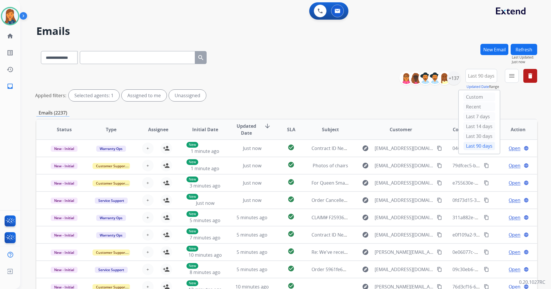
click at [506, 76] on button "menu" at bounding box center [512, 76] width 14 height 14
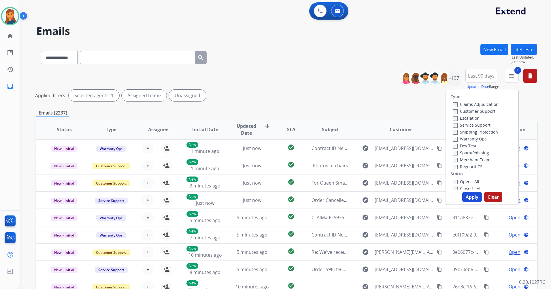
click at [457, 134] on label "Shipping Protection" at bounding box center [475, 131] width 45 height 5
click at [461, 165] on label "Reguard CS" at bounding box center [467, 166] width 29 height 5
click at [466, 176] on div "Type Claims Adjudication Customer Support Escalation Service Support Shipping P…" at bounding box center [482, 139] width 72 height 99
click at [466, 181] on label "Open - All" at bounding box center [466, 181] width 26 height 5
click at [470, 196] on button "Apply" at bounding box center [473, 197] width 20 height 10
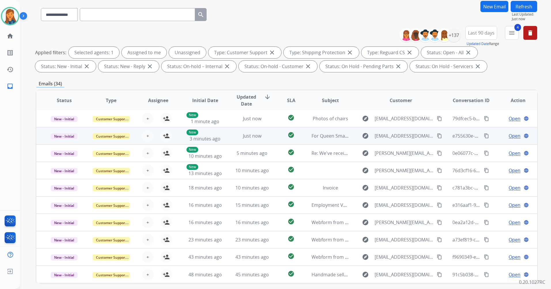
scroll to position [67, 0]
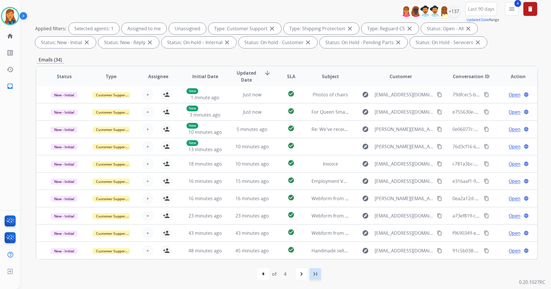
click at [316, 271] on mat-icon "last_page" at bounding box center [315, 274] width 7 height 7
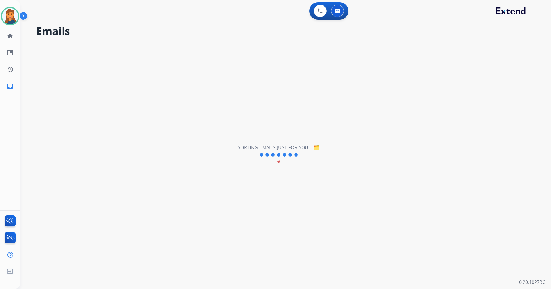
scroll to position [0, 0]
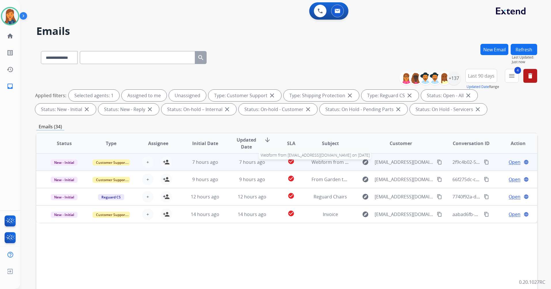
click at [319, 163] on span "Webform from Liusmyre@gmail.com on 10/10/2025" at bounding box center [377, 162] width 131 height 6
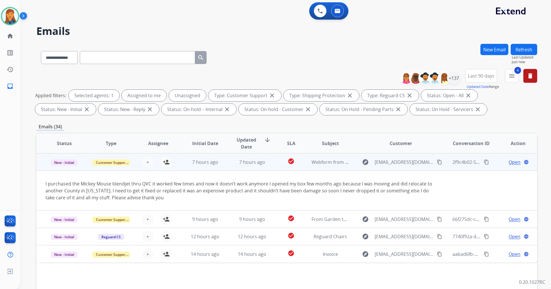
click at [437, 161] on mat-icon "content_copy" at bounding box center [439, 161] width 5 height 5
click at [163, 164] on mat-icon "person_add" at bounding box center [166, 162] width 7 height 7
click at [513, 165] on span "Open" at bounding box center [515, 162] width 12 height 7
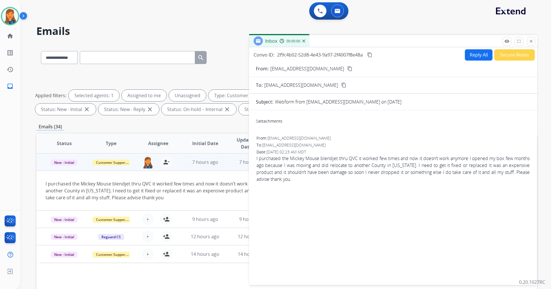
click at [472, 59] on button "Reply All" at bounding box center [479, 54] width 28 height 11
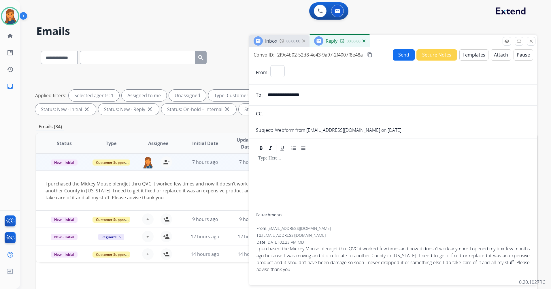
select select "**********"
click at [472, 59] on button "Templates" at bounding box center [474, 54] width 29 height 11
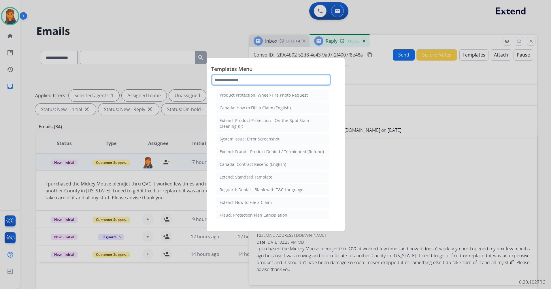
click at [254, 80] on input "text" at bounding box center [271, 80] width 120 height 12
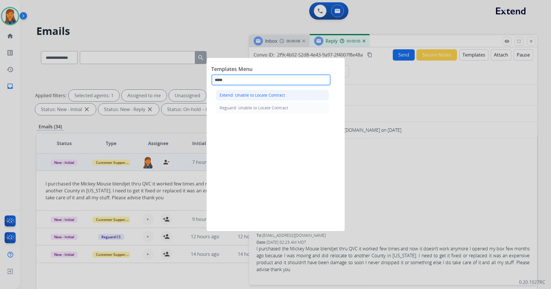
type input "*****"
click at [257, 97] on div "Extend: Unable to Locate Contract" at bounding box center [252, 95] width 65 height 6
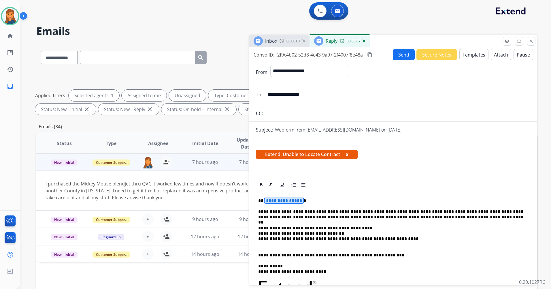
click at [288, 200] on span "**********" at bounding box center [284, 200] width 39 height 5
click at [397, 55] on button "Send" at bounding box center [404, 54] width 22 height 11
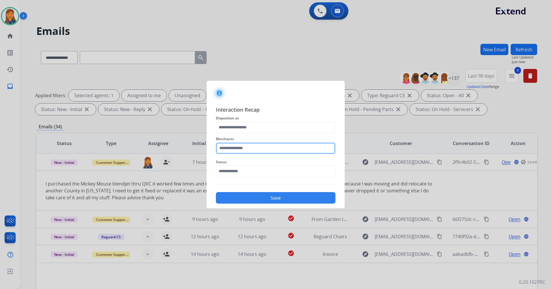
click at [236, 149] on input "text" at bounding box center [276, 148] width 120 height 12
type input "***"
drag, startPoint x: 236, startPoint y: 149, endPoint x: 204, endPoint y: 142, distance: 33.5
click at [0, 142] on app-contact-recap-modal "Interaction Recap Disposition as Merchants *** Status Save" at bounding box center [0, 144] width 0 height 289
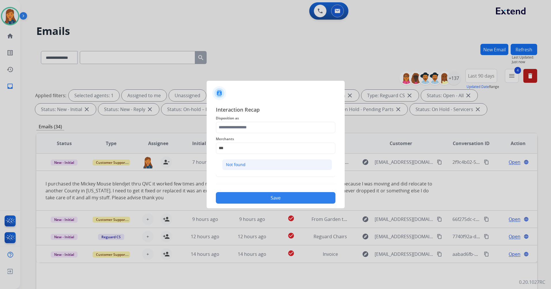
click at [248, 165] on li "Not found" at bounding box center [277, 164] width 110 height 11
type input "*********"
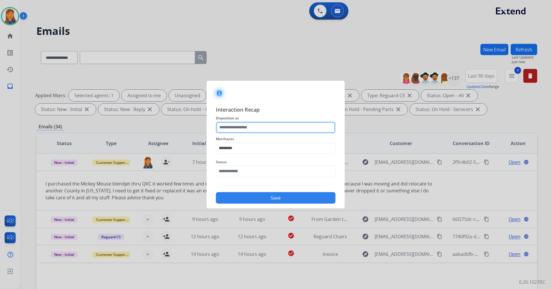
click at [240, 130] on input "text" at bounding box center [276, 128] width 120 height 12
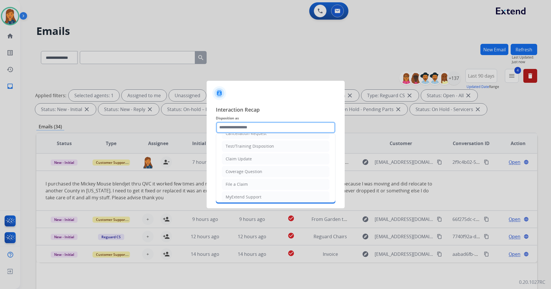
scroll to position [3, 0]
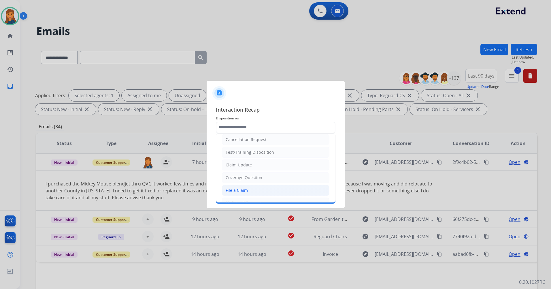
click at [235, 191] on div "File a Claim" at bounding box center [237, 190] width 22 height 6
type input "**********"
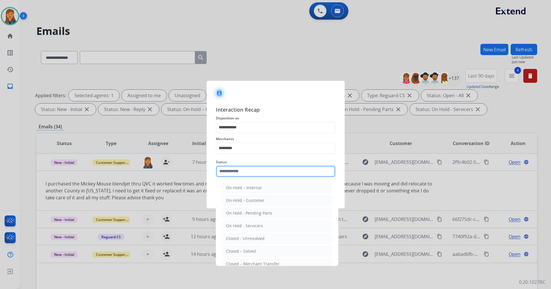
click at [233, 172] on input "text" at bounding box center [276, 172] width 120 height 12
click at [235, 246] on li "Closed – Solved" at bounding box center [277, 251] width 110 height 11
type input "**********"
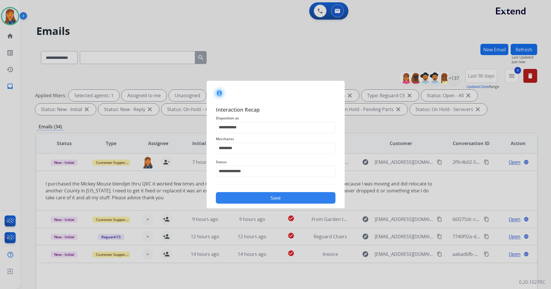
click at [237, 200] on button "Save" at bounding box center [276, 198] width 120 height 12
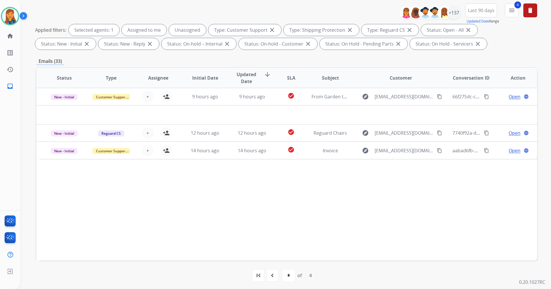
scroll to position [67, 0]
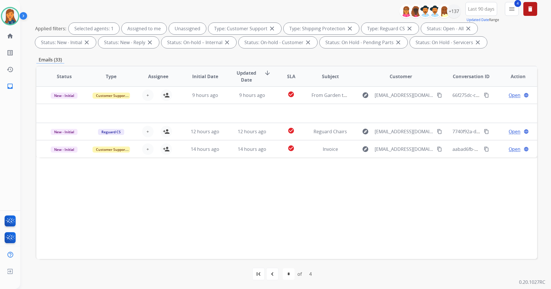
click at [274, 277] on div "navigate_before" at bounding box center [272, 274] width 13 height 13
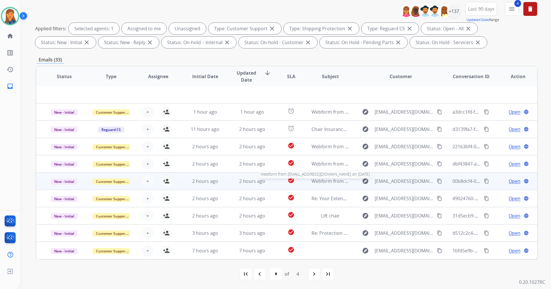
click at [326, 182] on span "Webform from crystaljlay09@gmail.com on 10/10/2025" at bounding box center [377, 181] width 131 height 6
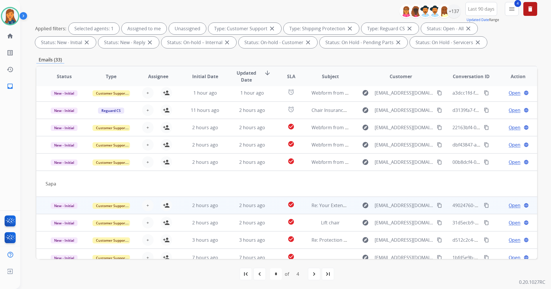
scroll to position [27, 0]
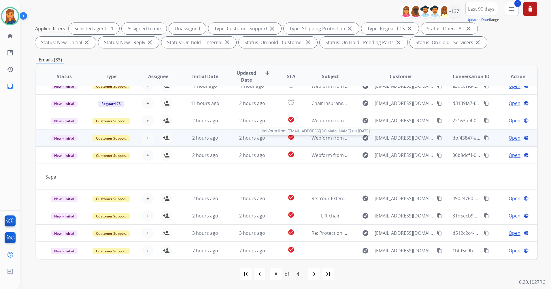
click at [321, 137] on span "Webform from Haileywarren91@gmail.com on 10/10/2025" at bounding box center [377, 138] width 131 height 6
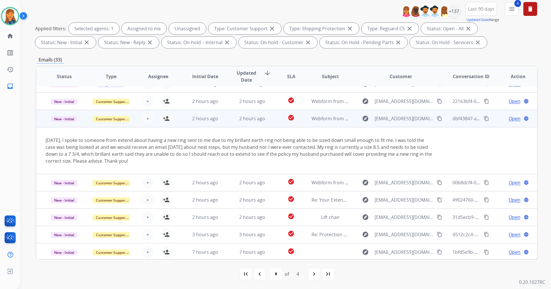
scroll to position [47, 0]
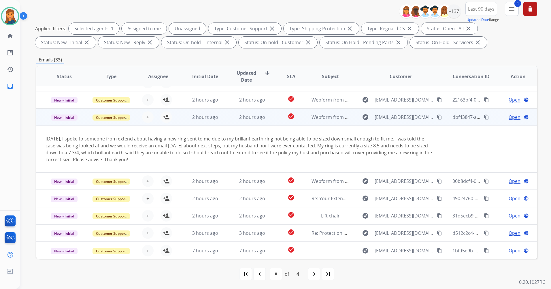
click at [437, 117] on mat-icon "content_copy" at bounding box center [439, 116] width 5 height 5
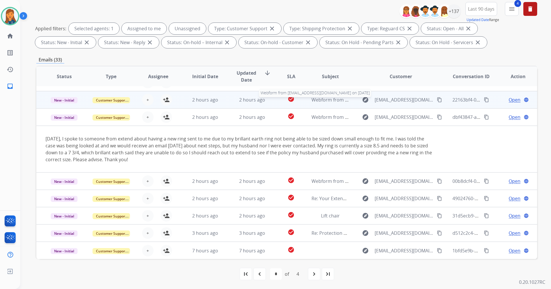
click at [333, 100] on span "Webform from rjrharwood@gmail.com on 10/10/2025" at bounding box center [377, 100] width 131 height 6
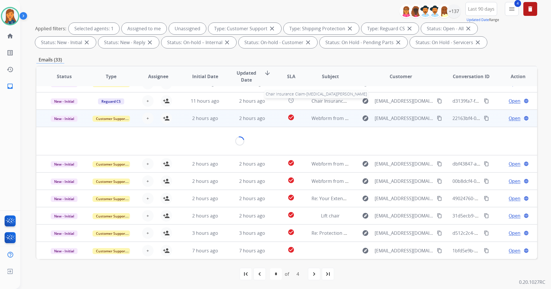
scroll to position [27, 0]
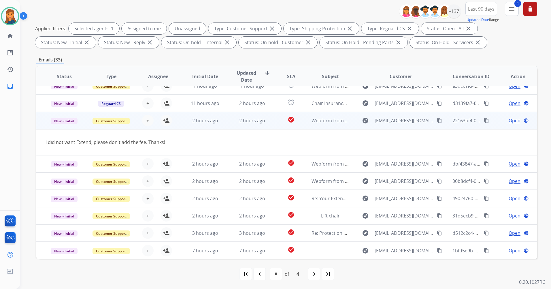
click at [437, 121] on mat-icon "content_copy" at bounding box center [439, 120] width 5 height 5
click at [167, 118] on mat-icon "person_add" at bounding box center [166, 120] width 7 height 7
click at [509, 122] on span "Open" at bounding box center [515, 120] width 12 height 7
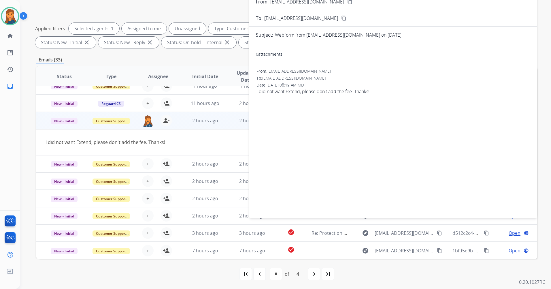
scroll to position [0, 0]
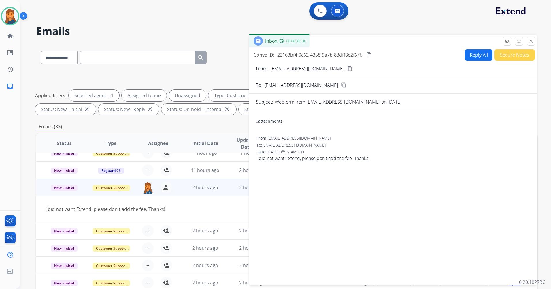
click at [467, 59] on button "Reply All" at bounding box center [479, 54] width 28 height 11
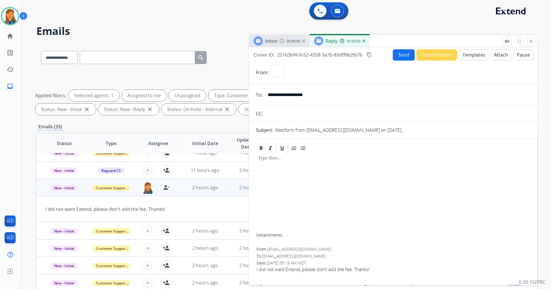
select select "**********"
click at [461, 58] on button "Templates" at bounding box center [474, 54] width 29 height 11
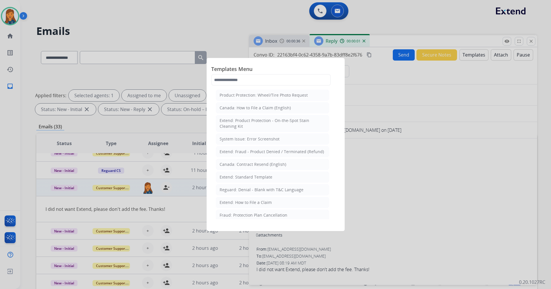
click at [298, 71] on span "Templates Menu" at bounding box center [275, 69] width 129 height 9
click at [289, 80] on input "text" at bounding box center [271, 80] width 120 height 12
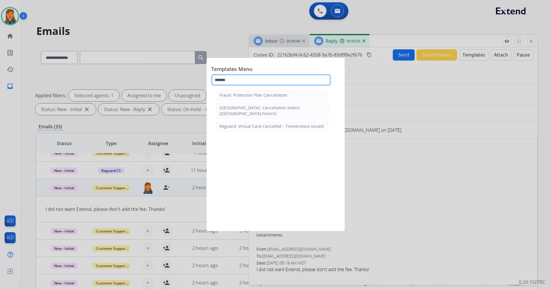
drag, startPoint x: 209, startPoint y: 76, endPoint x: 198, endPoint y: 75, distance: 11.9
click at [198, 75] on app-templates-menu-modal "Templates Menu ******* Fraud: Protection Plan Cancellation Canada: Cancellation…" at bounding box center [275, 144] width 551 height 289
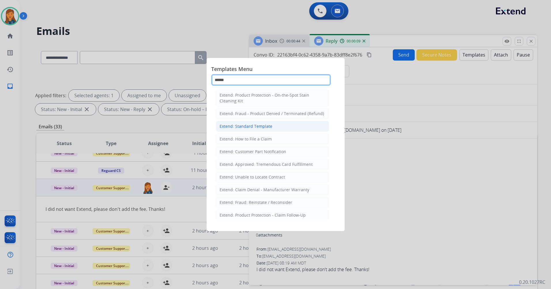
type input "******"
click at [243, 128] on div "Extend: Standard Template" at bounding box center [246, 126] width 53 height 6
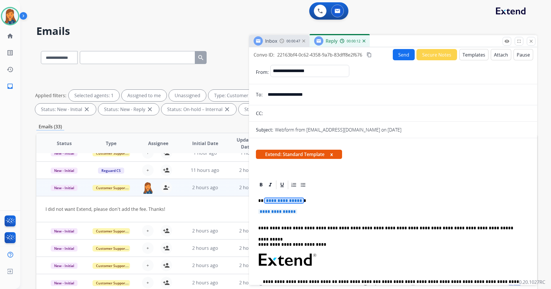
click at [275, 197] on div "**********" at bounding box center [393, 275] width 275 height 170
click at [282, 212] on span "**********" at bounding box center [277, 211] width 39 height 5
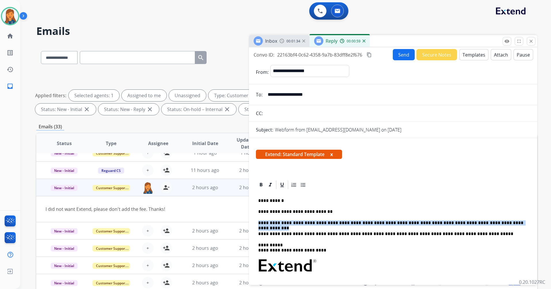
drag, startPoint x: 491, startPoint y: 222, endPoint x: 246, endPoint y: 217, distance: 245.2
click at [246, 217] on div "**********" at bounding box center [286, 200] width 501 height 312
copy p "**********"
click at [411, 214] on p "**********" at bounding box center [390, 211] width 265 height 5
click at [366, 222] on p "**********" at bounding box center [390, 222] width 265 height 5
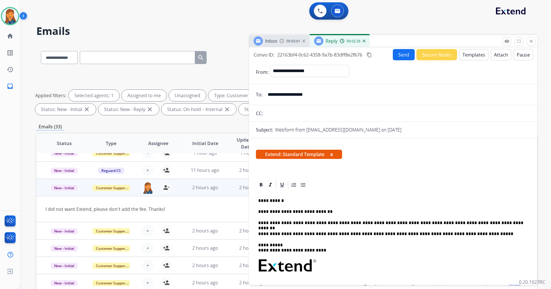
click at [372, 57] on mat-icon "content_copy" at bounding box center [369, 54] width 5 height 5
click at [393, 54] on button "Send" at bounding box center [404, 54] width 22 height 11
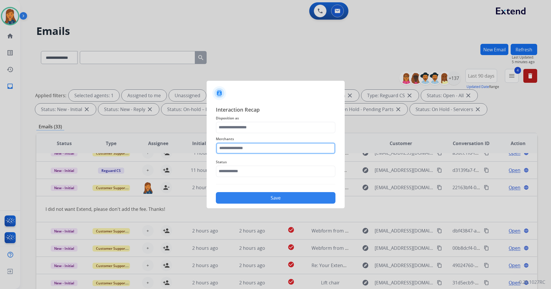
click at [243, 145] on input "text" at bounding box center [276, 148] width 120 height 12
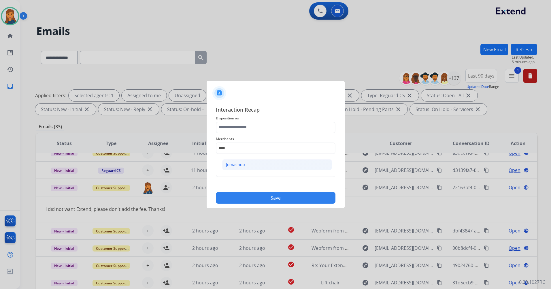
click at [241, 166] on div "Jomashop" at bounding box center [235, 165] width 19 height 6
type input "********"
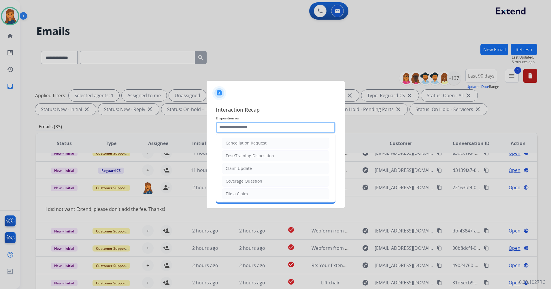
click at [231, 127] on input "text" at bounding box center [276, 128] width 120 height 12
click at [244, 145] on div "Cancellation Request" at bounding box center [246, 143] width 41 height 6
type input "**********"
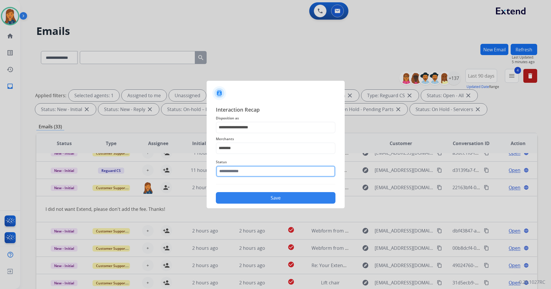
click at [242, 176] on input "text" at bounding box center [276, 172] width 120 height 12
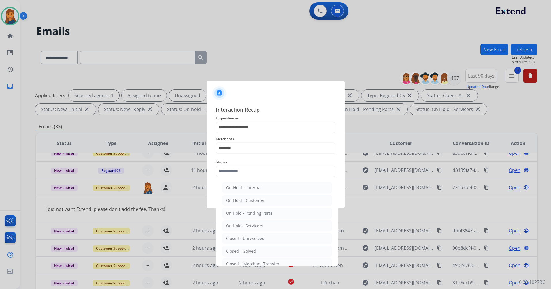
drag, startPoint x: 241, startPoint y: 248, endPoint x: 253, endPoint y: 213, distance: 37.2
click at [240, 248] on div "Closed – Solved" at bounding box center [241, 251] width 30 height 6
type input "**********"
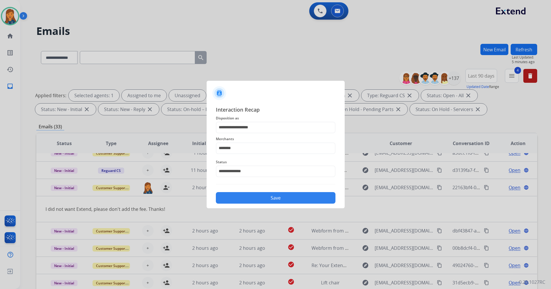
click at [260, 197] on button "Save" at bounding box center [276, 198] width 120 height 12
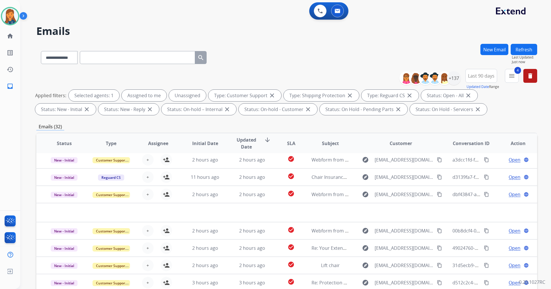
scroll to position [20, 0]
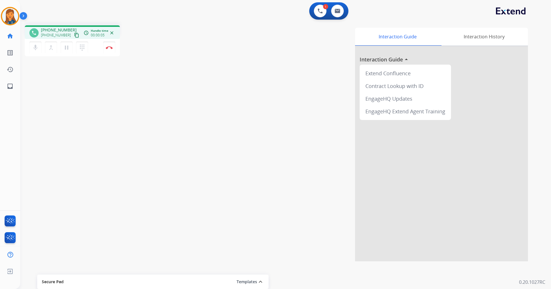
click at [74, 36] on mat-icon "content_copy" at bounding box center [76, 35] width 5 height 5
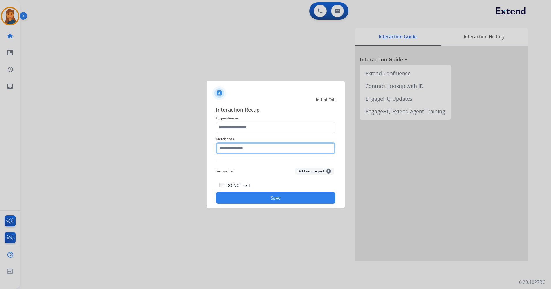
click at [249, 146] on input "text" at bounding box center [276, 148] width 120 height 12
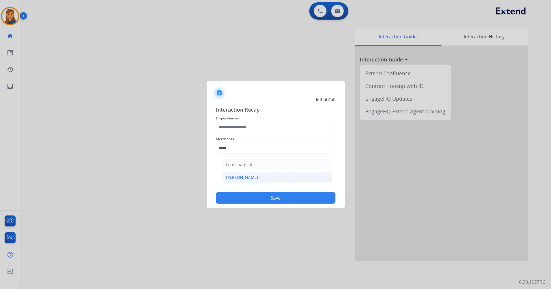
click at [244, 176] on li "Michaels" at bounding box center [277, 177] width 110 height 11
type input "********"
click at [254, 200] on button "Save" at bounding box center [276, 198] width 120 height 12
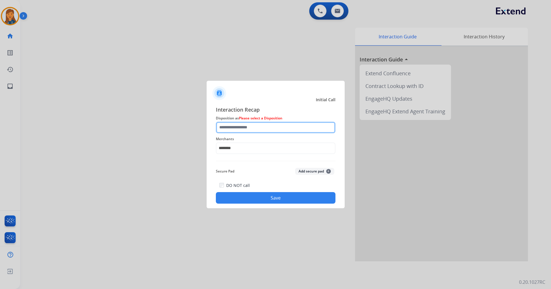
click at [252, 129] on input "text" at bounding box center [276, 128] width 120 height 12
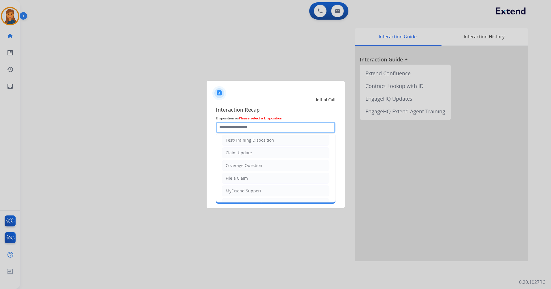
scroll to position [90, 0]
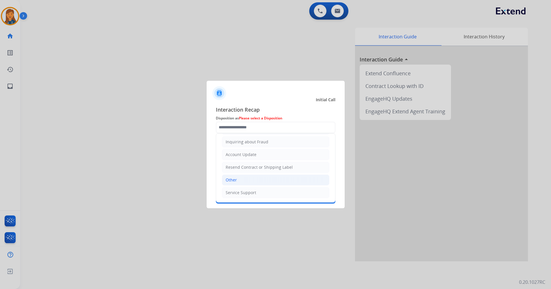
click at [232, 179] on div "Other" at bounding box center [231, 180] width 11 height 6
type input "*****"
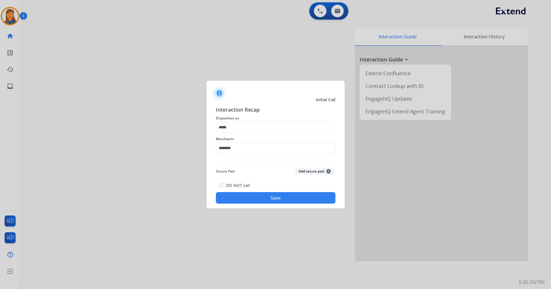
click at [250, 195] on button "Save" at bounding box center [276, 198] width 120 height 12
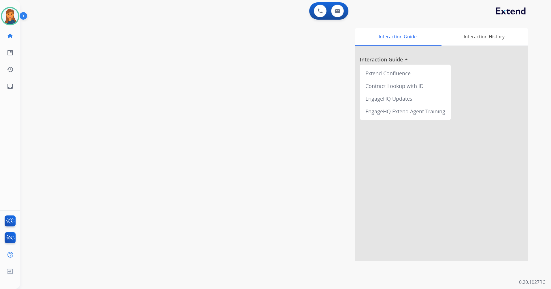
drag, startPoint x: 207, startPoint y: 102, endPoint x: 202, endPoint y: 98, distance: 6.6
click at [206, 102] on div "Interaction Guide Interaction History Interaction Guide arrow_drop_up Extend Co…" at bounding box center [360, 145] width 338 height 234
click at [15, 13] on img at bounding box center [10, 16] width 16 height 16
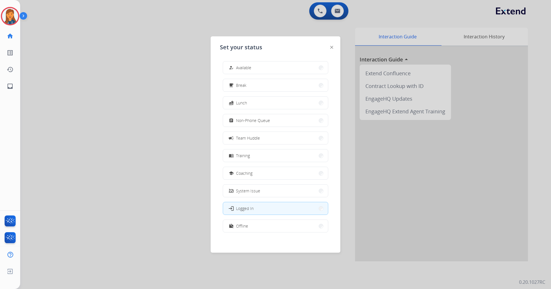
click at [253, 77] on div "how_to_reg Available free_breakfast Break fastfood Lunch assignment Non-Phone Q…" at bounding box center [275, 148] width 111 height 182
click at [249, 67] on span "Available" at bounding box center [243, 68] width 15 height 6
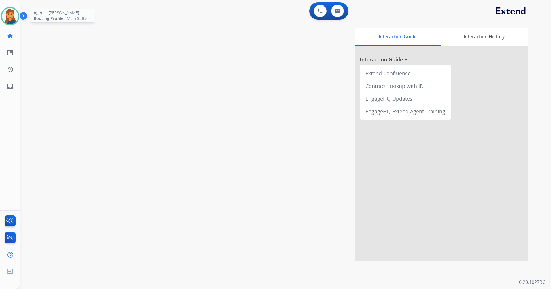
click at [17, 20] on div at bounding box center [10, 16] width 18 height 18
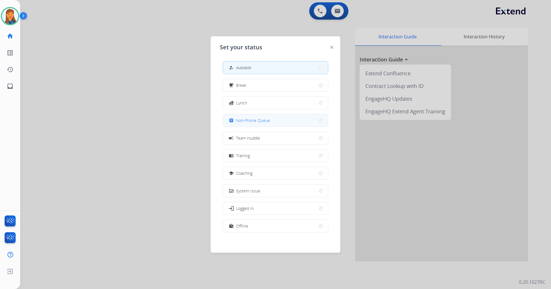
click at [262, 121] on span "Non-Phone Queue" at bounding box center [253, 120] width 34 height 6
click at [262, 121] on div "Interaction Guide Interaction History Interaction Guide arrow_drop_up Extend Co…" at bounding box center [360, 145] width 338 height 234
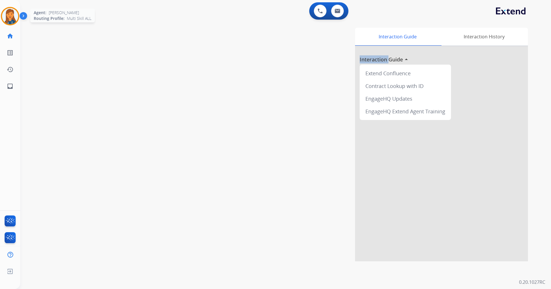
click at [10, 14] on img at bounding box center [10, 16] width 16 height 16
click at [9, 12] on img at bounding box center [10, 16] width 16 height 16
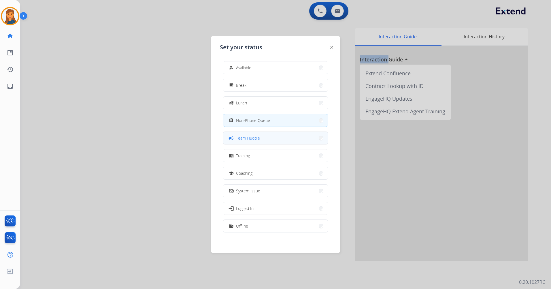
click at [253, 140] on span "Team Huddle" at bounding box center [248, 138] width 24 height 6
